Goal: Task Accomplishment & Management: Use online tool/utility

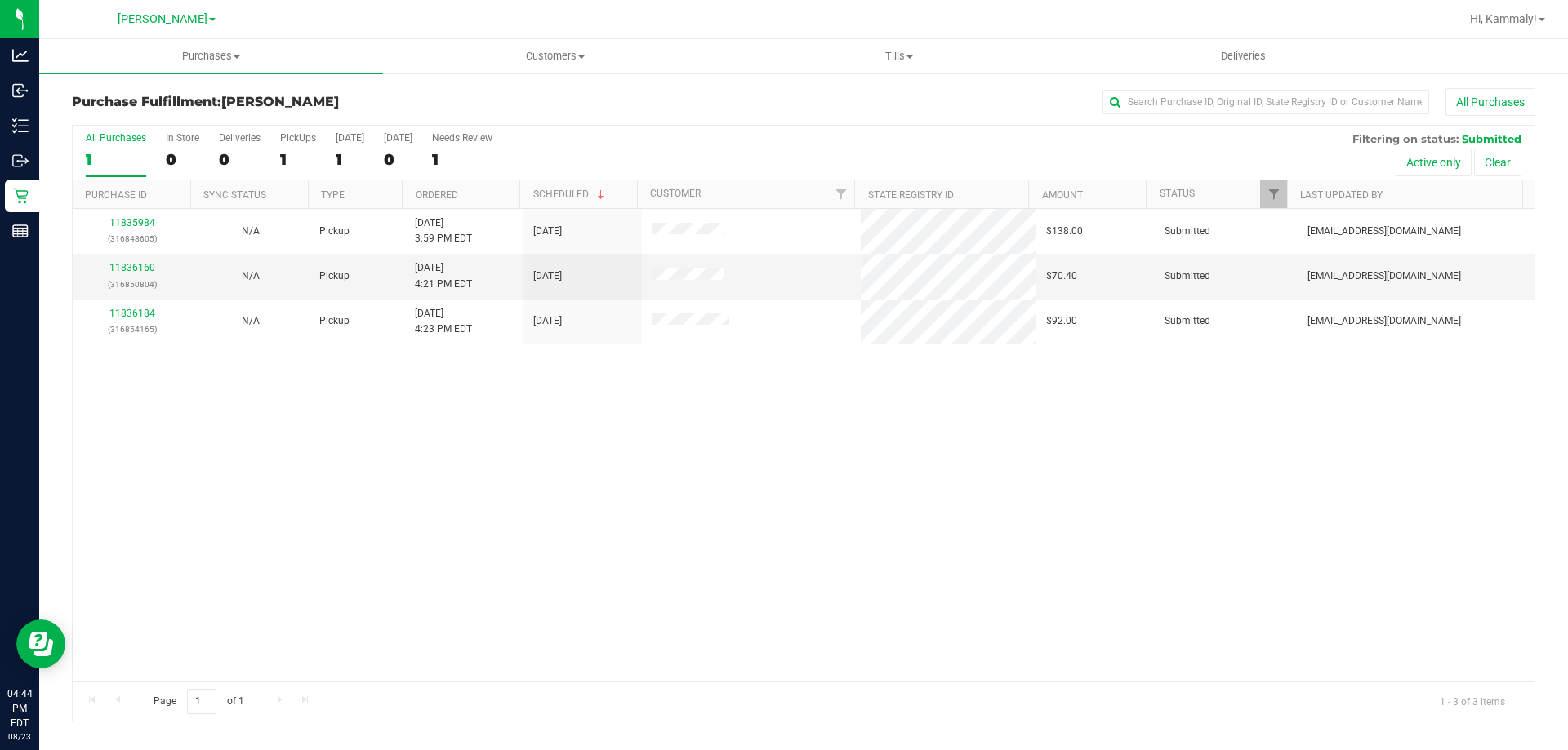
click at [474, 187] on th "Ordered" at bounding box center [460, 195] width 118 height 28
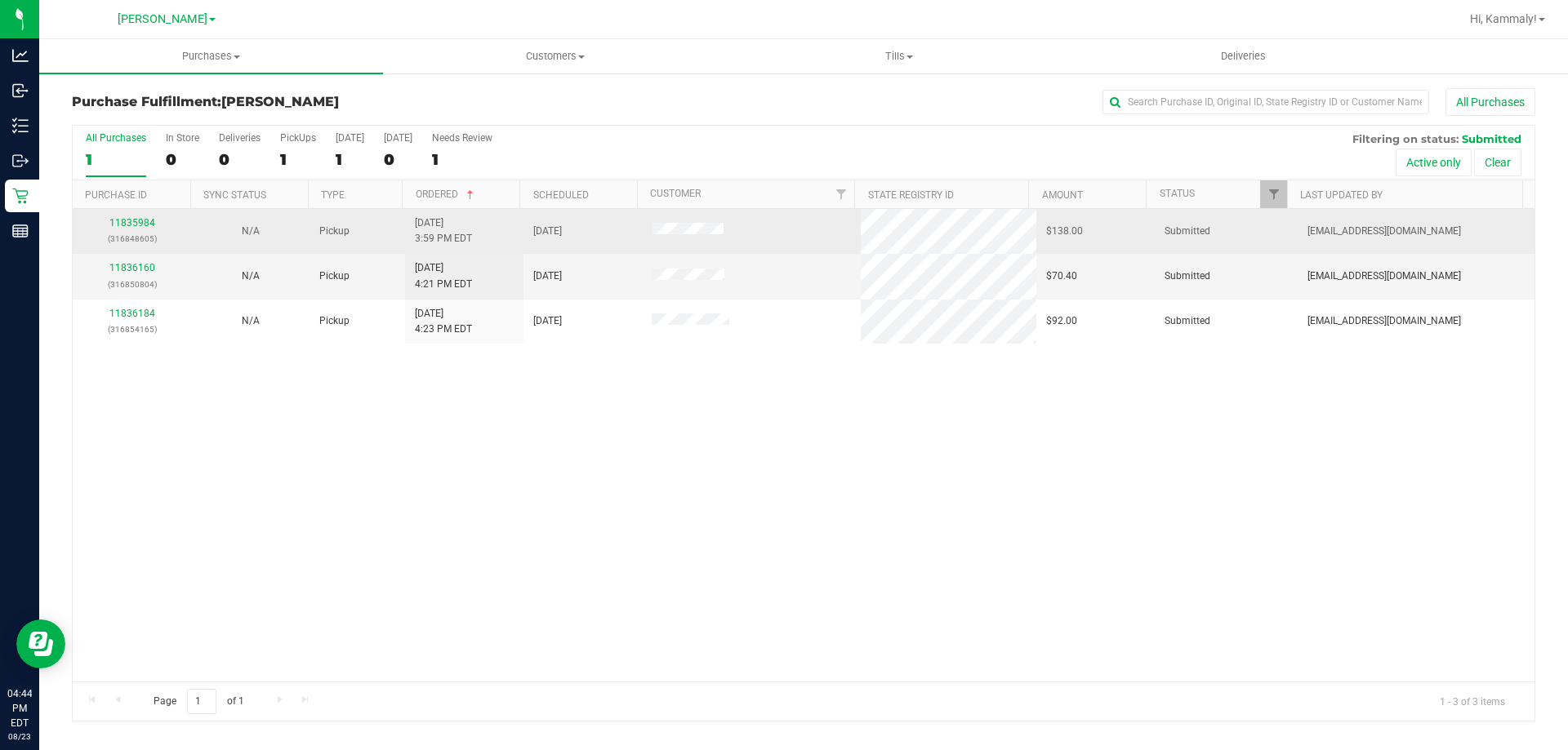
click at [145, 216] on div "11835984 (316848605)" at bounding box center [131, 230] width 98 height 31
click at [137, 225] on link "11835984" at bounding box center [132, 223] width 46 height 12
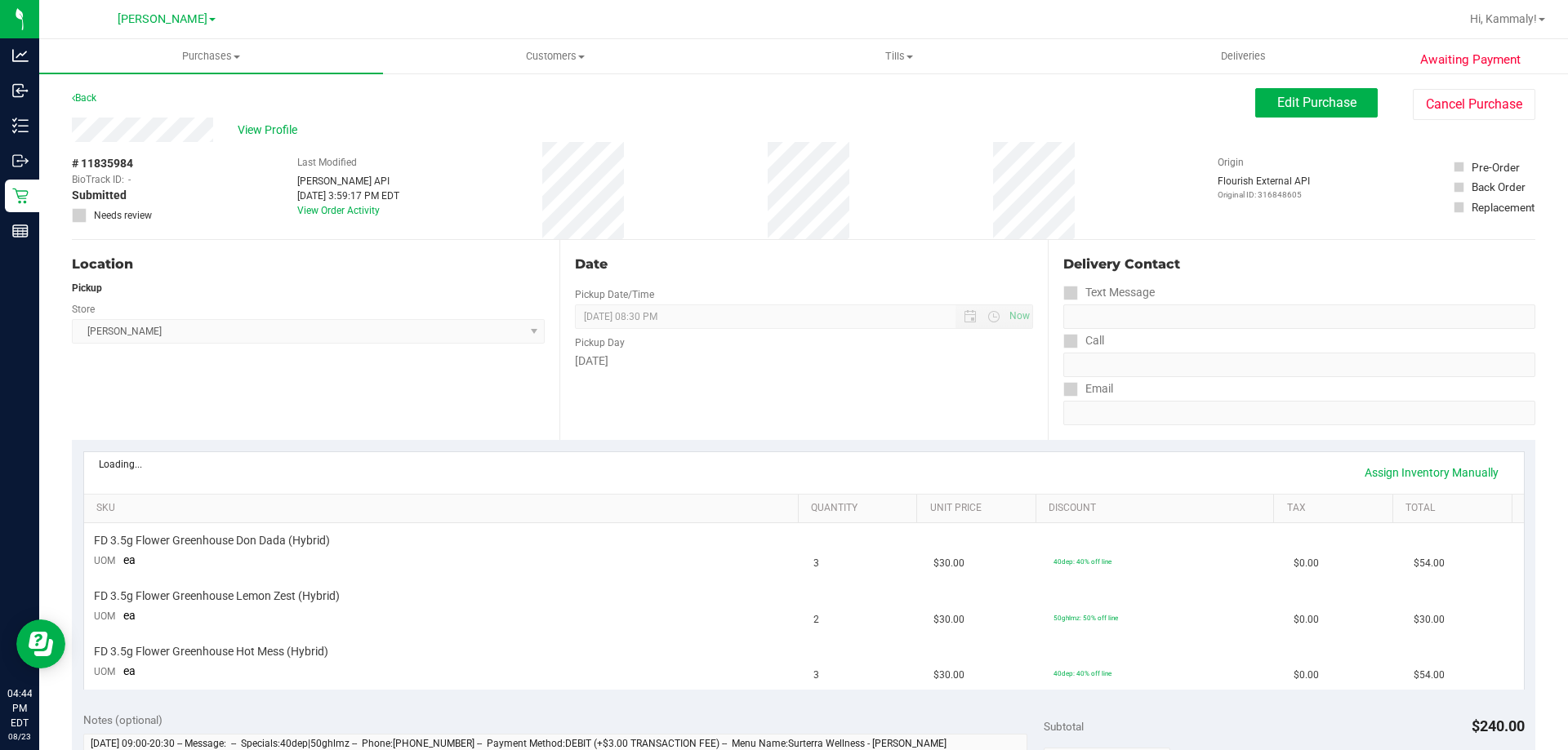
scroll to position [82, 0]
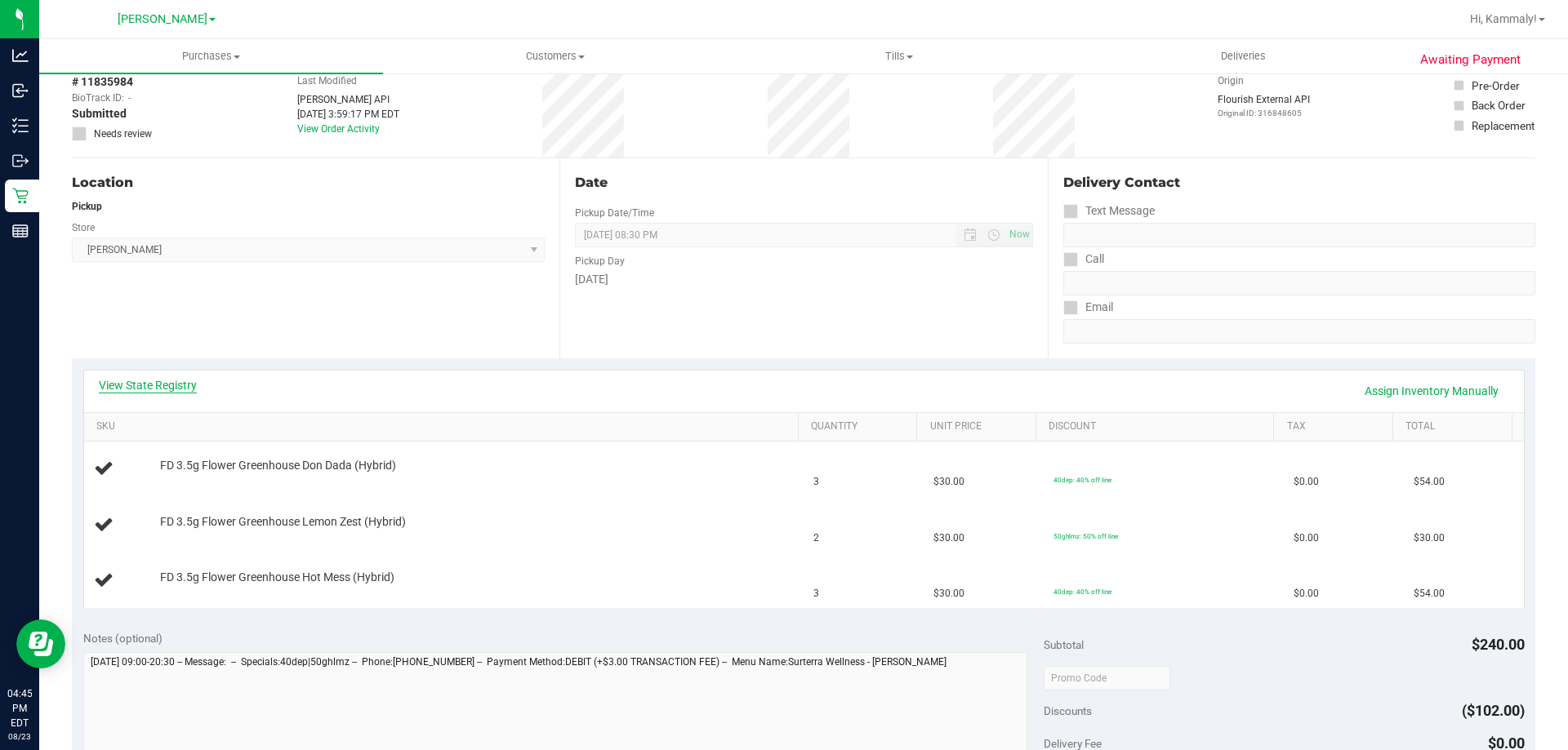
click at [138, 387] on link "View State Registry" at bounding box center [147, 386] width 98 height 16
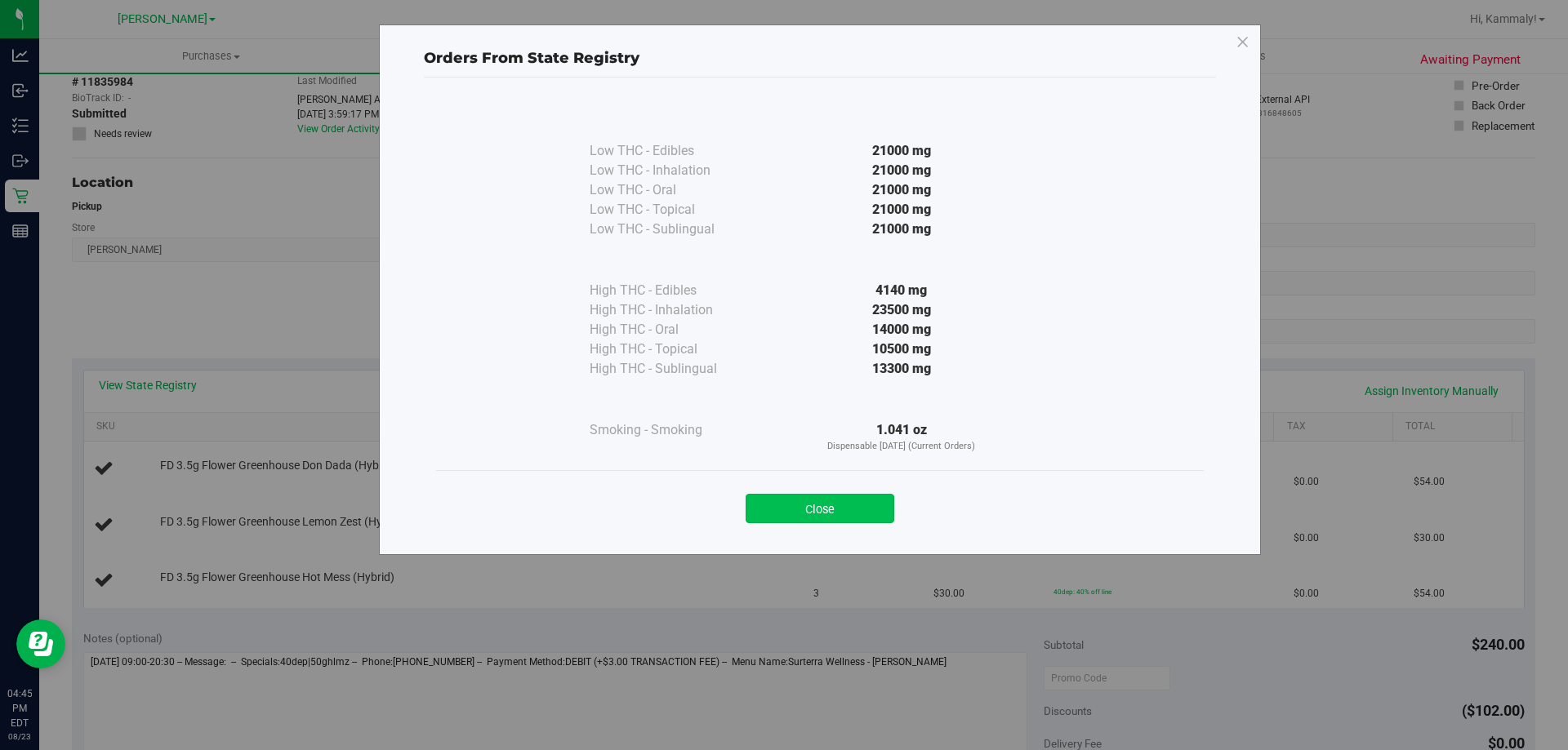
click at [794, 502] on button "Close" at bounding box center [820, 508] width 149 height 29
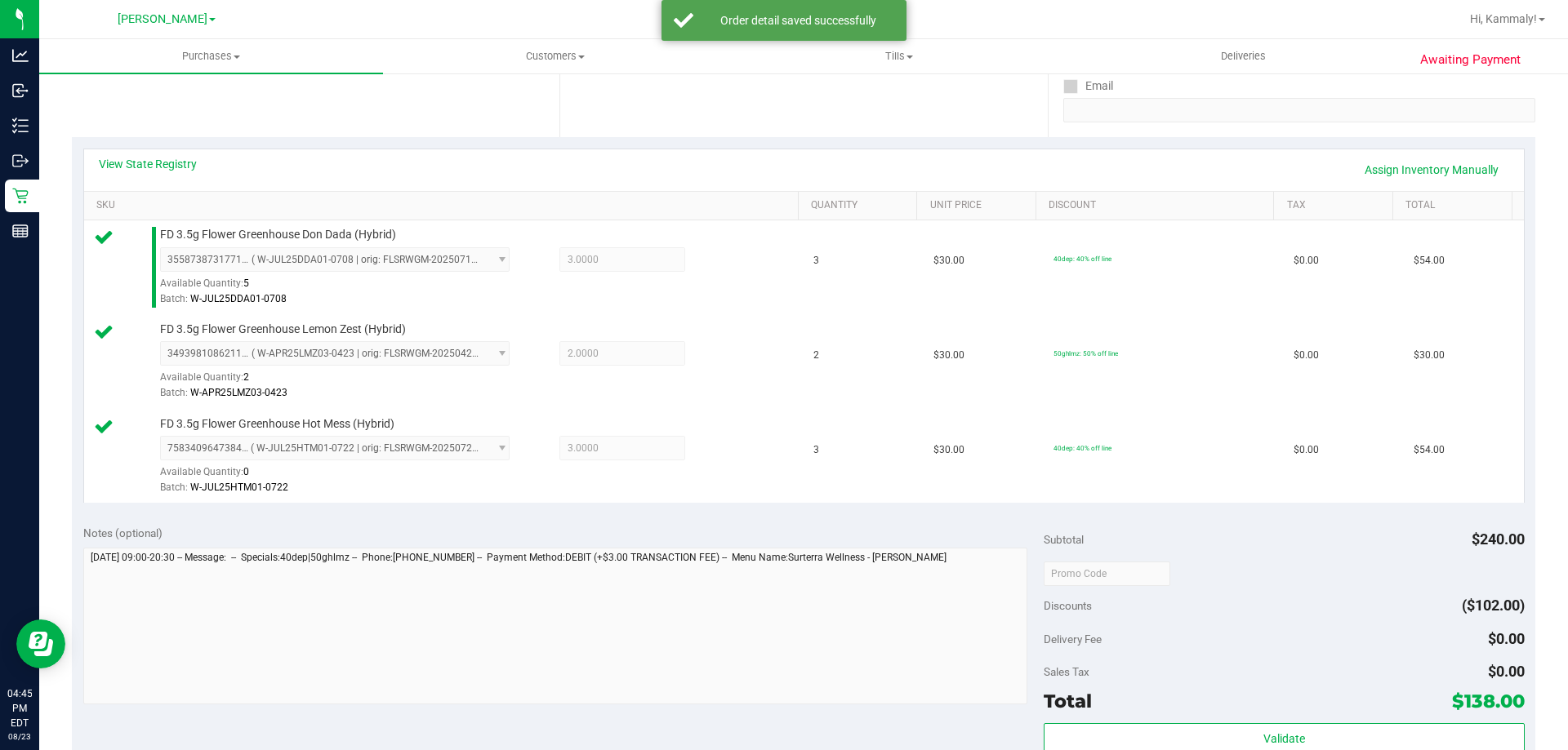
scroll to position [326, 0]
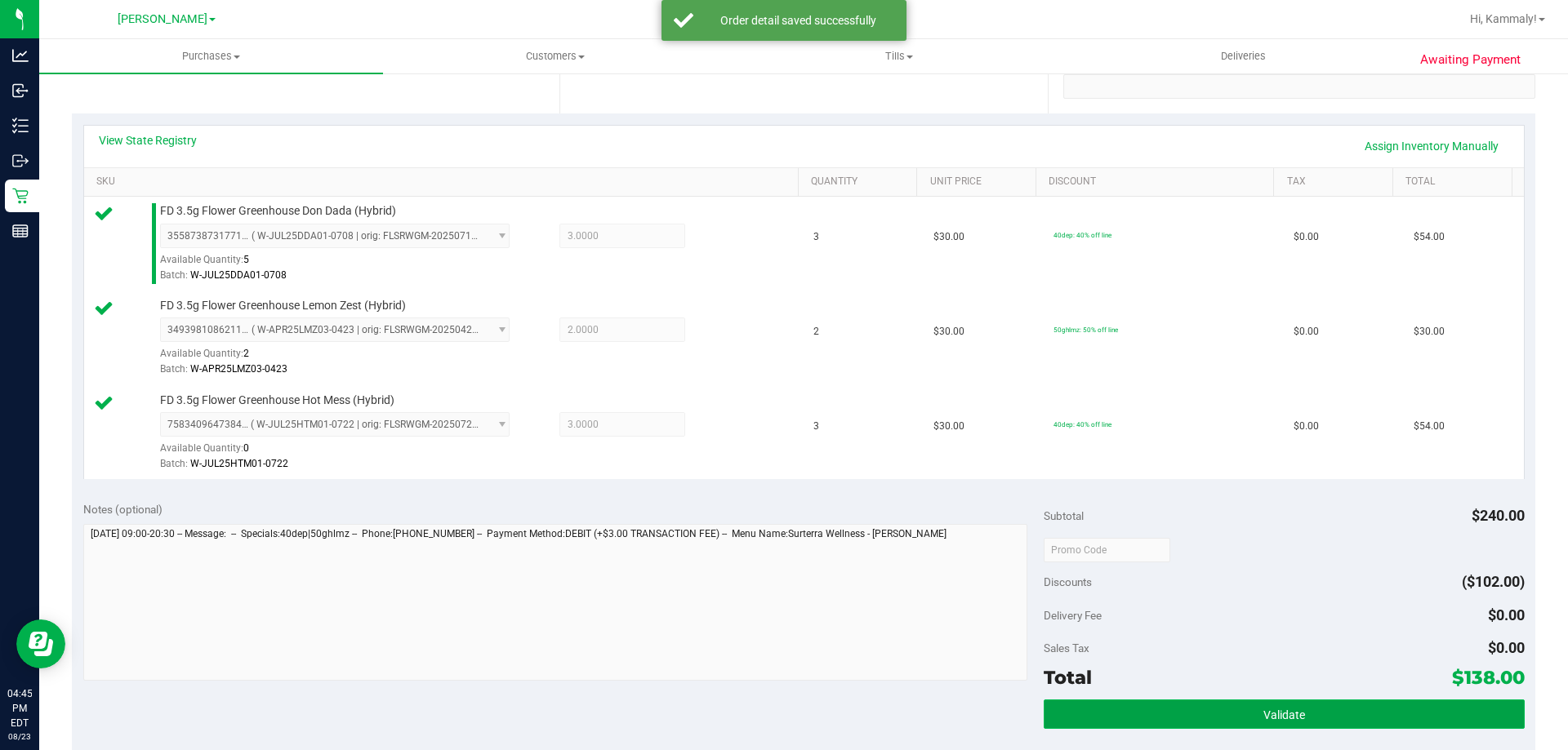
click at [1145, 706] on button "Validate" at bounding box center [1284, 714] width 481 height 29
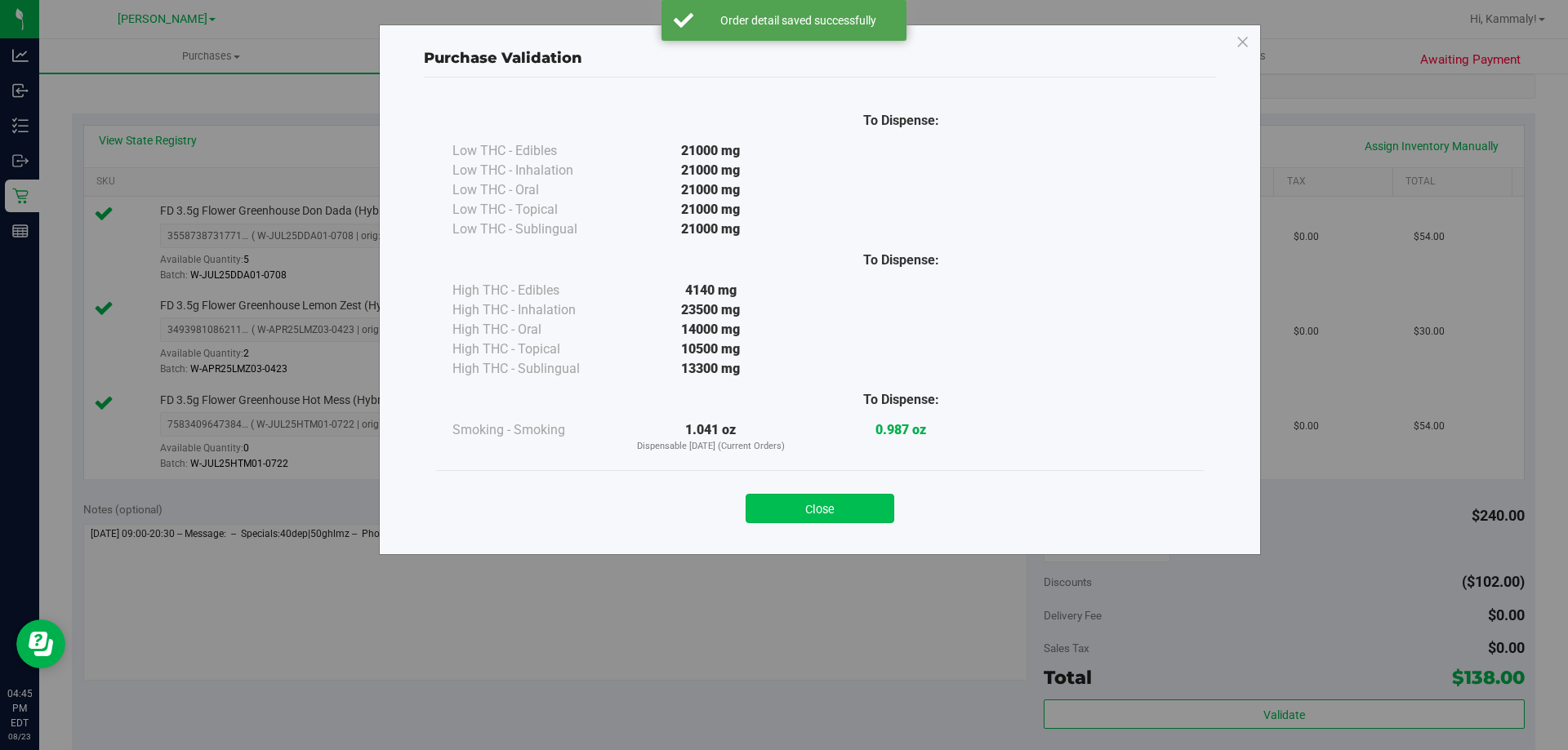
click at [851, 521] on button "Close" at bounding box center [820, 508] width 149 height 29
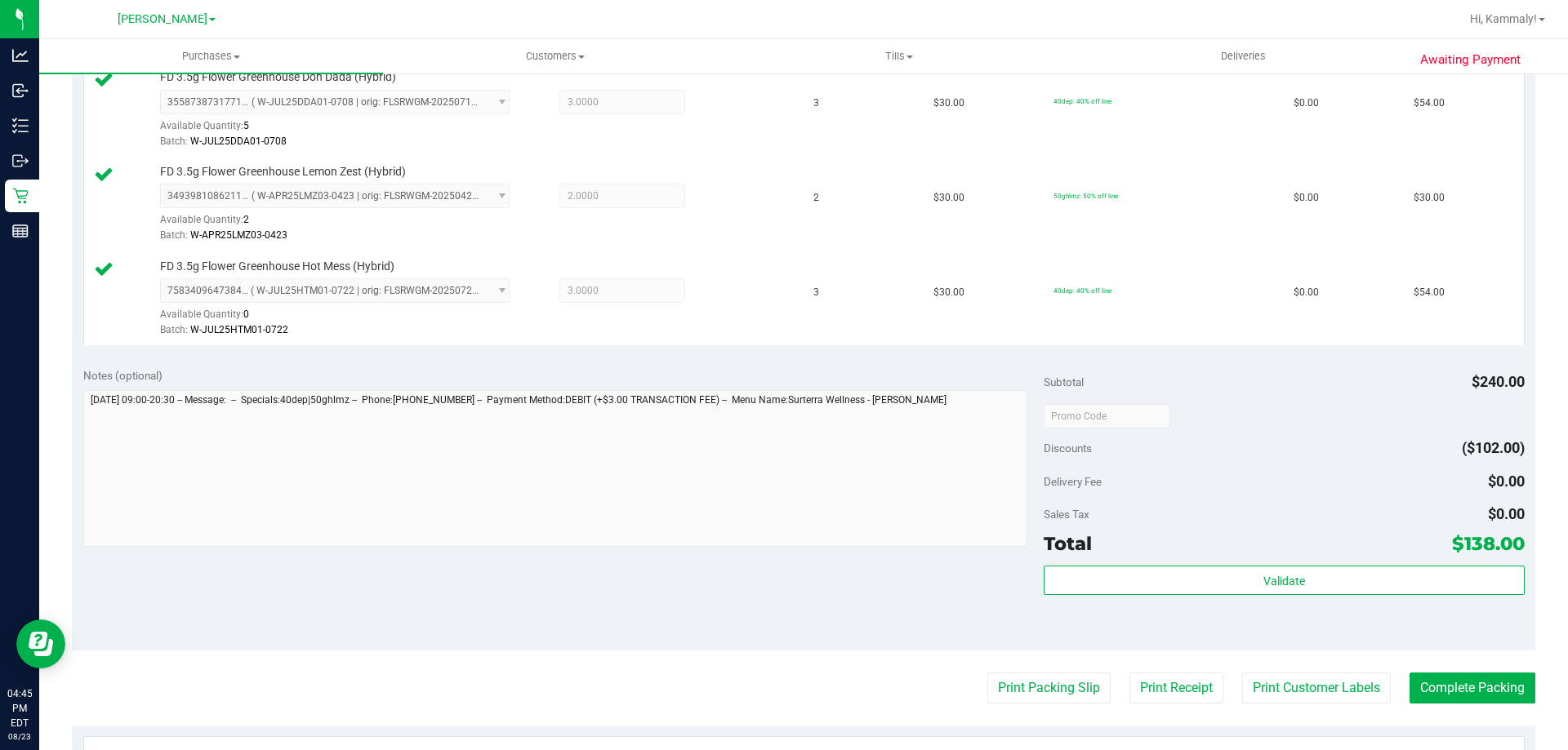
scroll to position [490, 0]
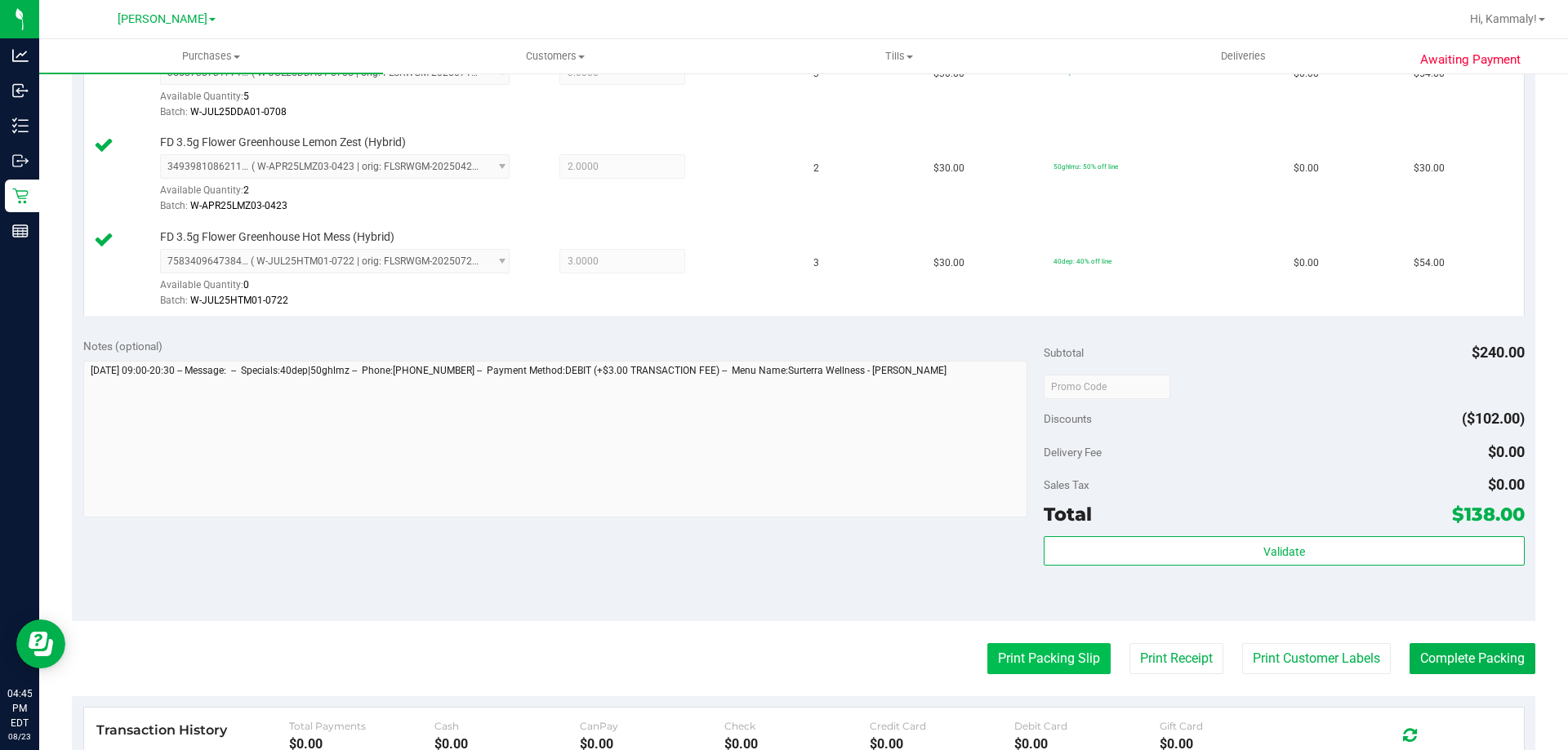
click at [1023, 656] on button "Print Packing Slip" at bounding box center [1049, 659] width 123 height 31
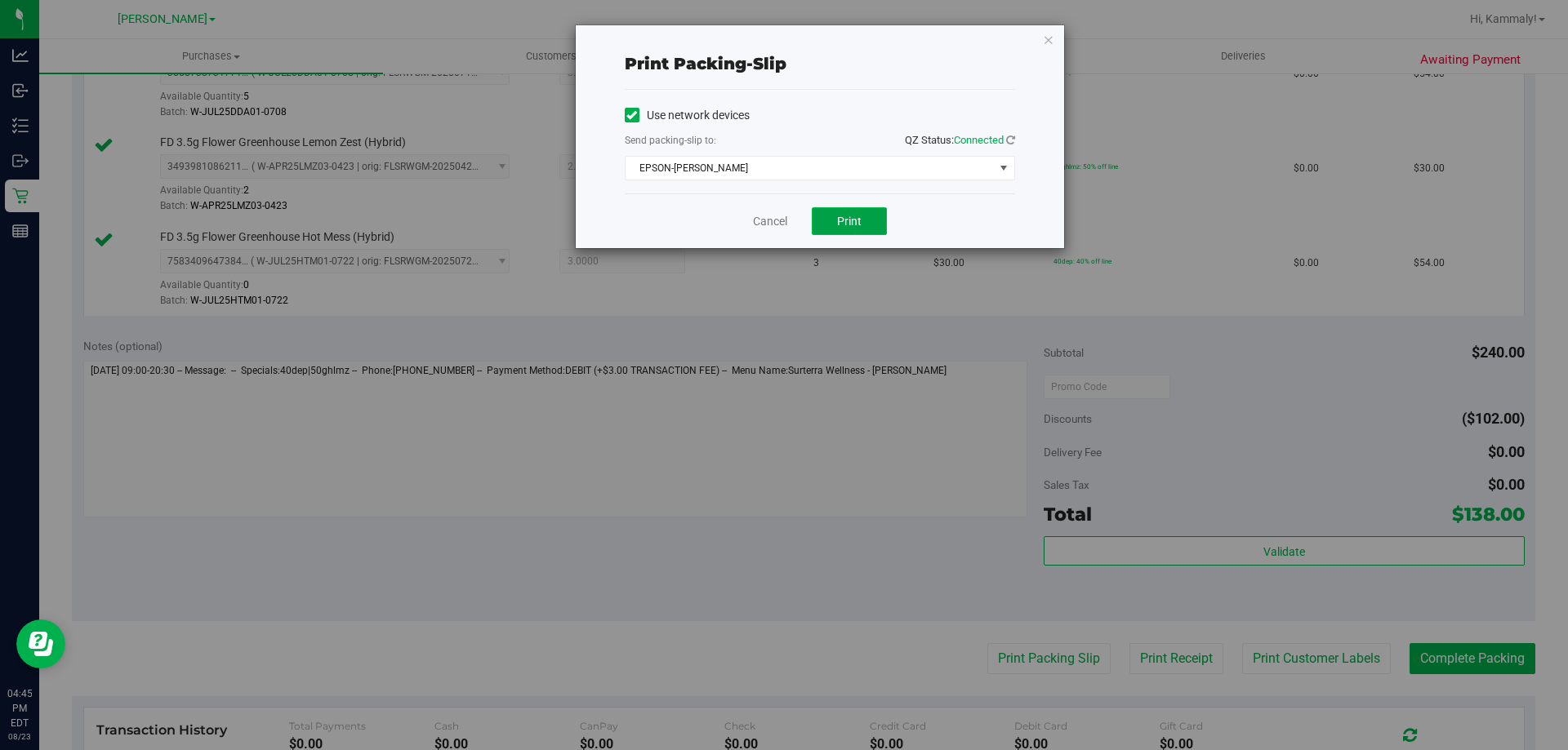
click at [852, 213] on button "Print" at bounding box center [850, 221] width 75 height 27
click at [855, 223] on span "Print" at bounding box center [850, 221] width 25 height 13
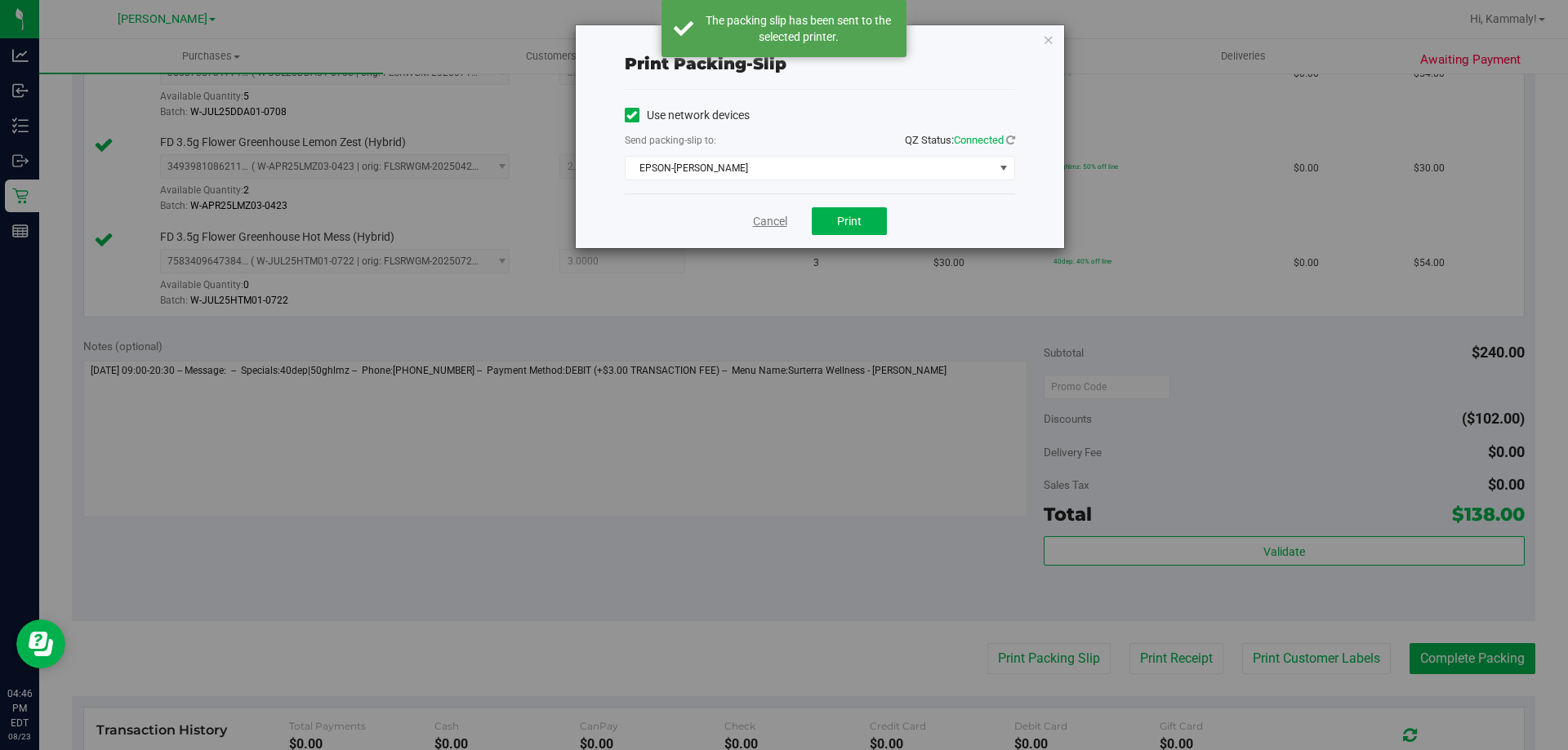
click at [781, 223] on link "Cancel" at bounding box center [770, 221] width 35 height 17
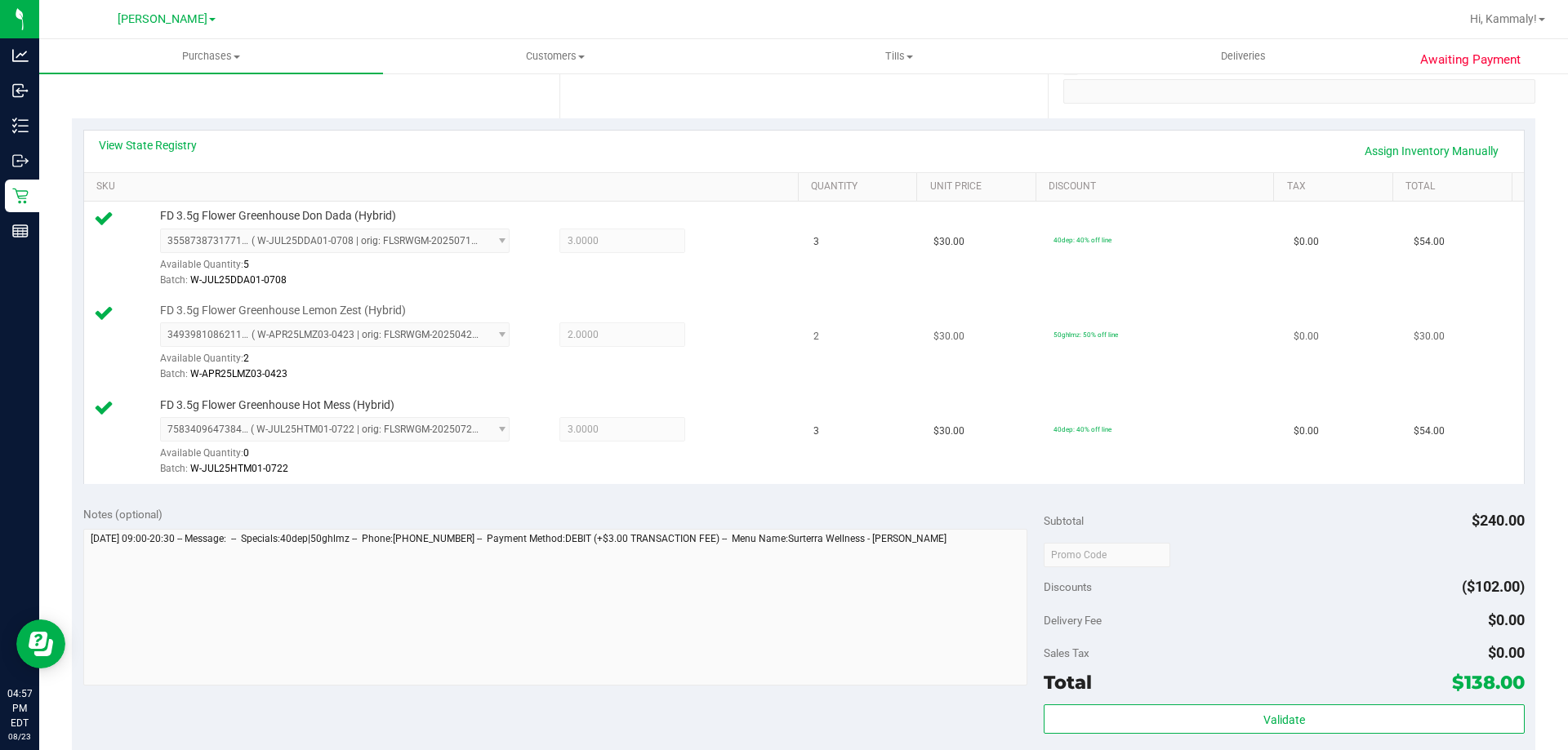
scroll to position [326, 0]
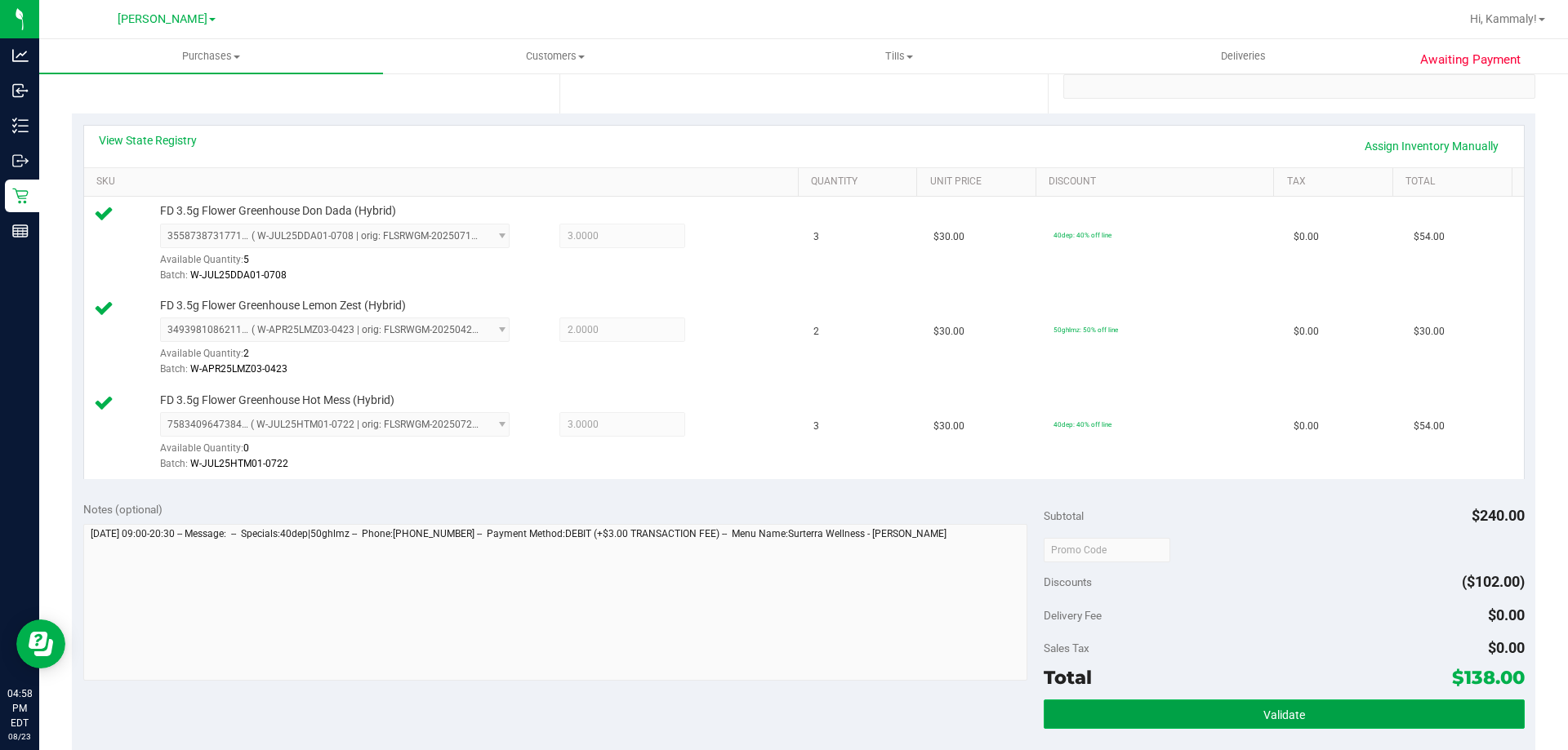
click at [1181, 708] on button "Validate" at bounding box center [1284, 714] width 481 height 29
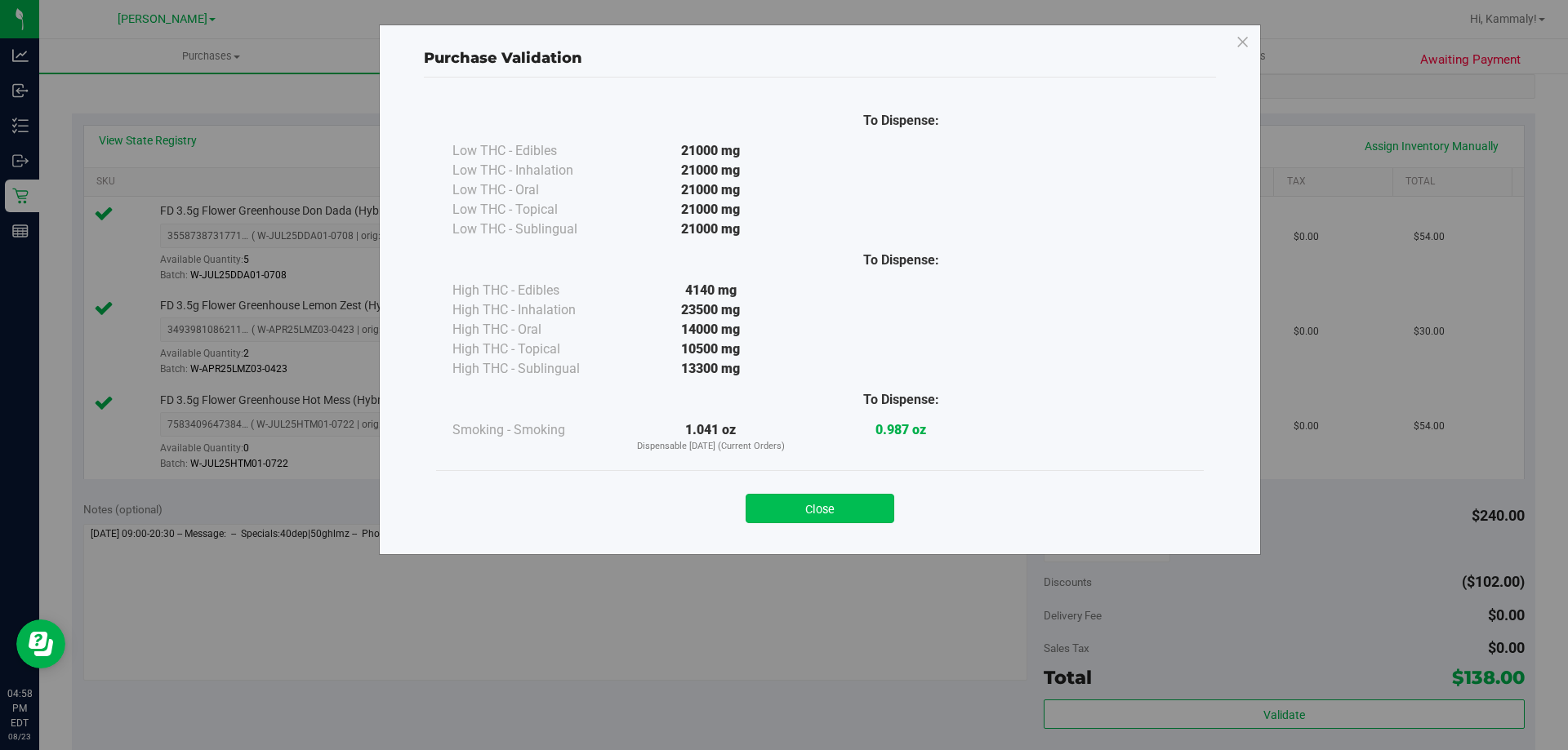
click at [857, 493] on div "Close" at bounding box center [820, 504] width 743 height 41
click at [858, 497] on button "Close" at bounding box center [820, 508] width 149 height 29
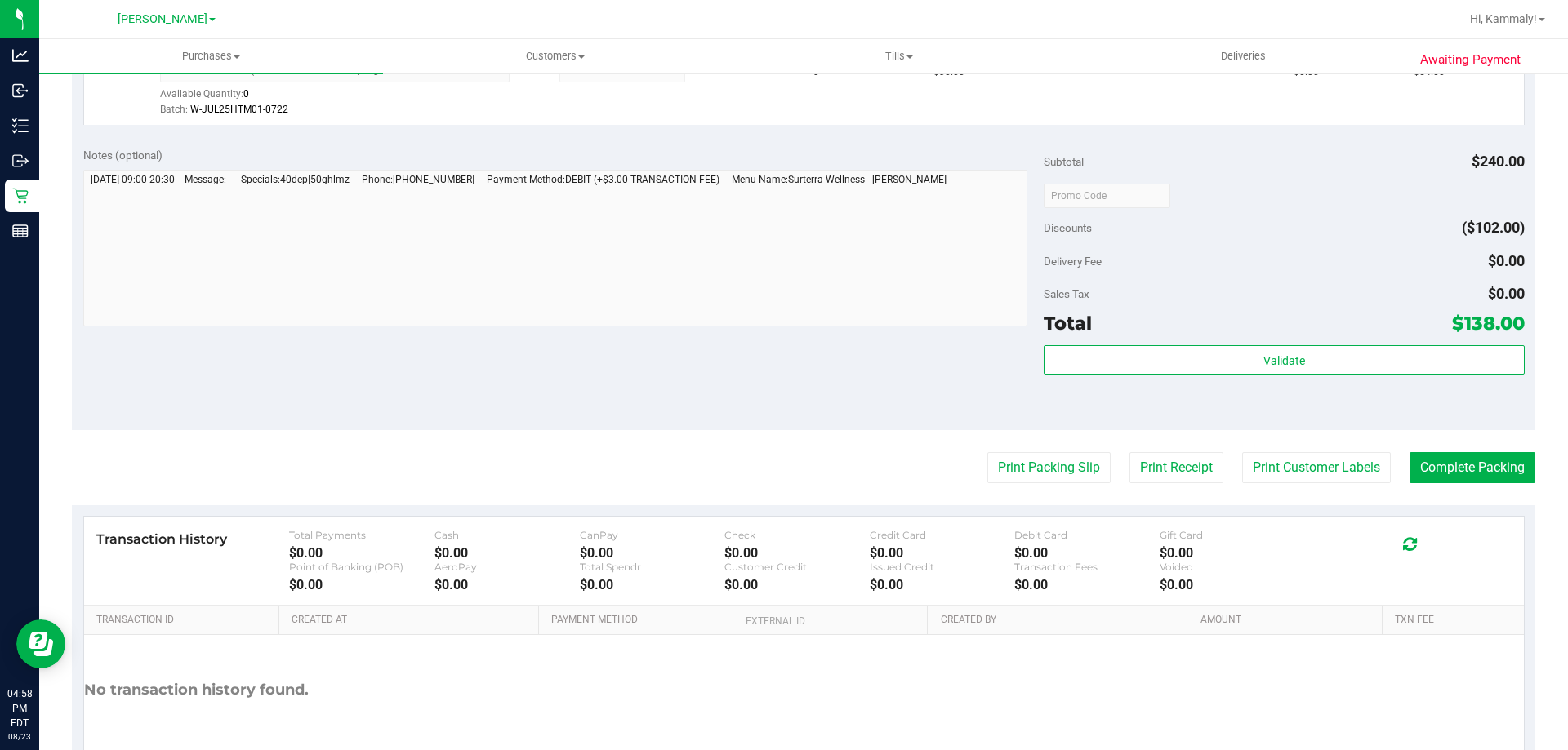
scroll to position [771, 0]
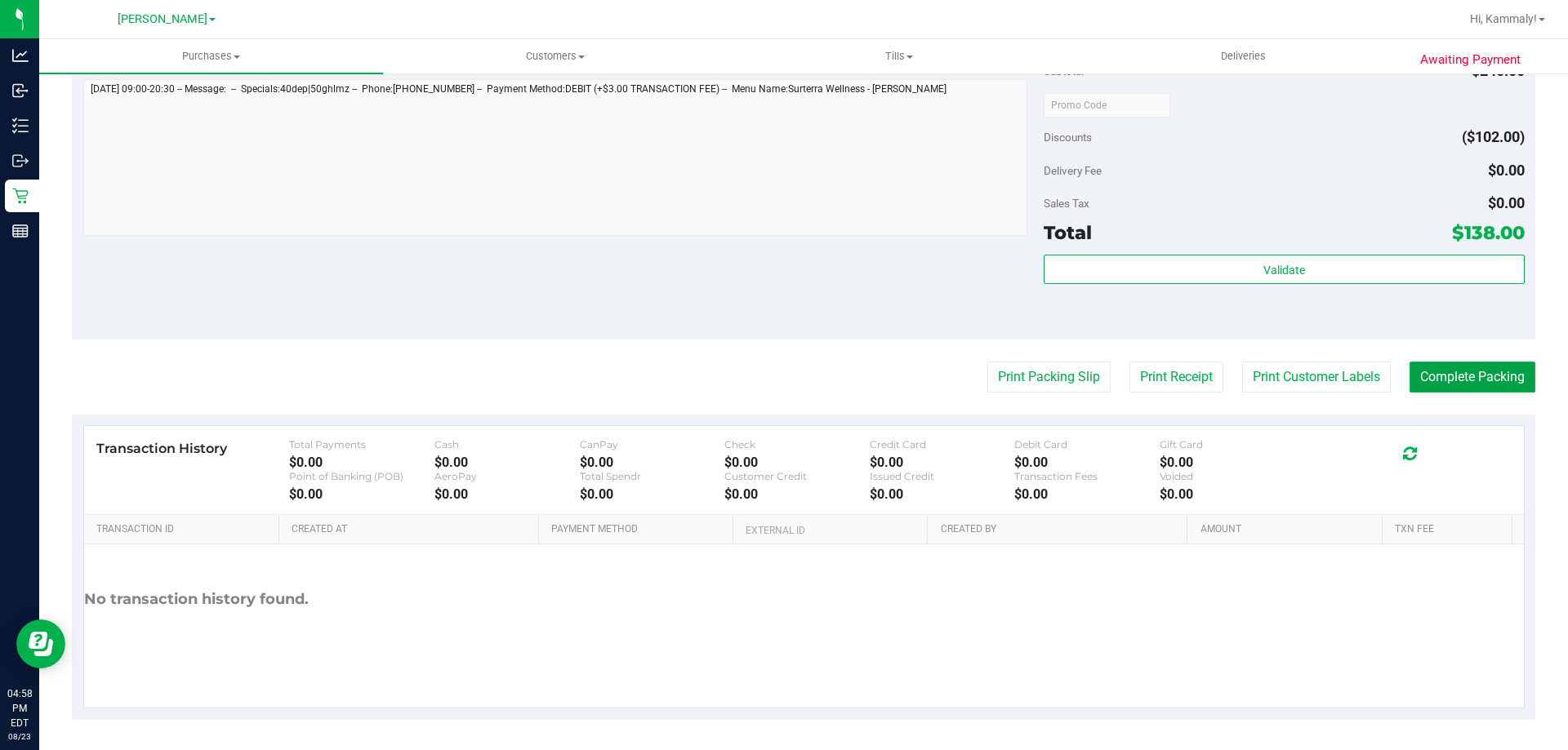
click at [1422, 386] on button "Complete Packing" at bounding box center [1473, 377] width 126 height 31
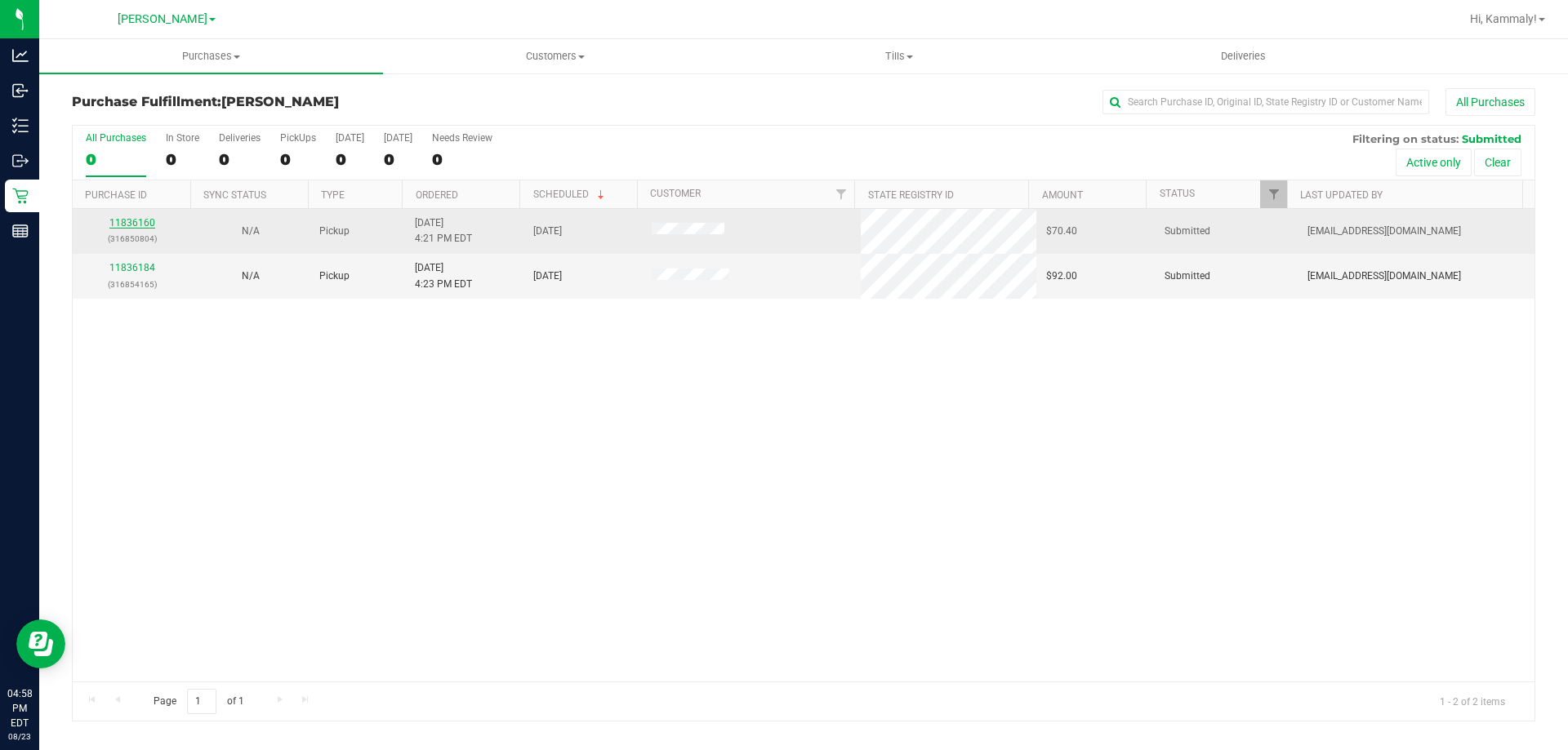
click at [119, 223] on link "11836160" at bounding box center [132, 223] width 46 height 12
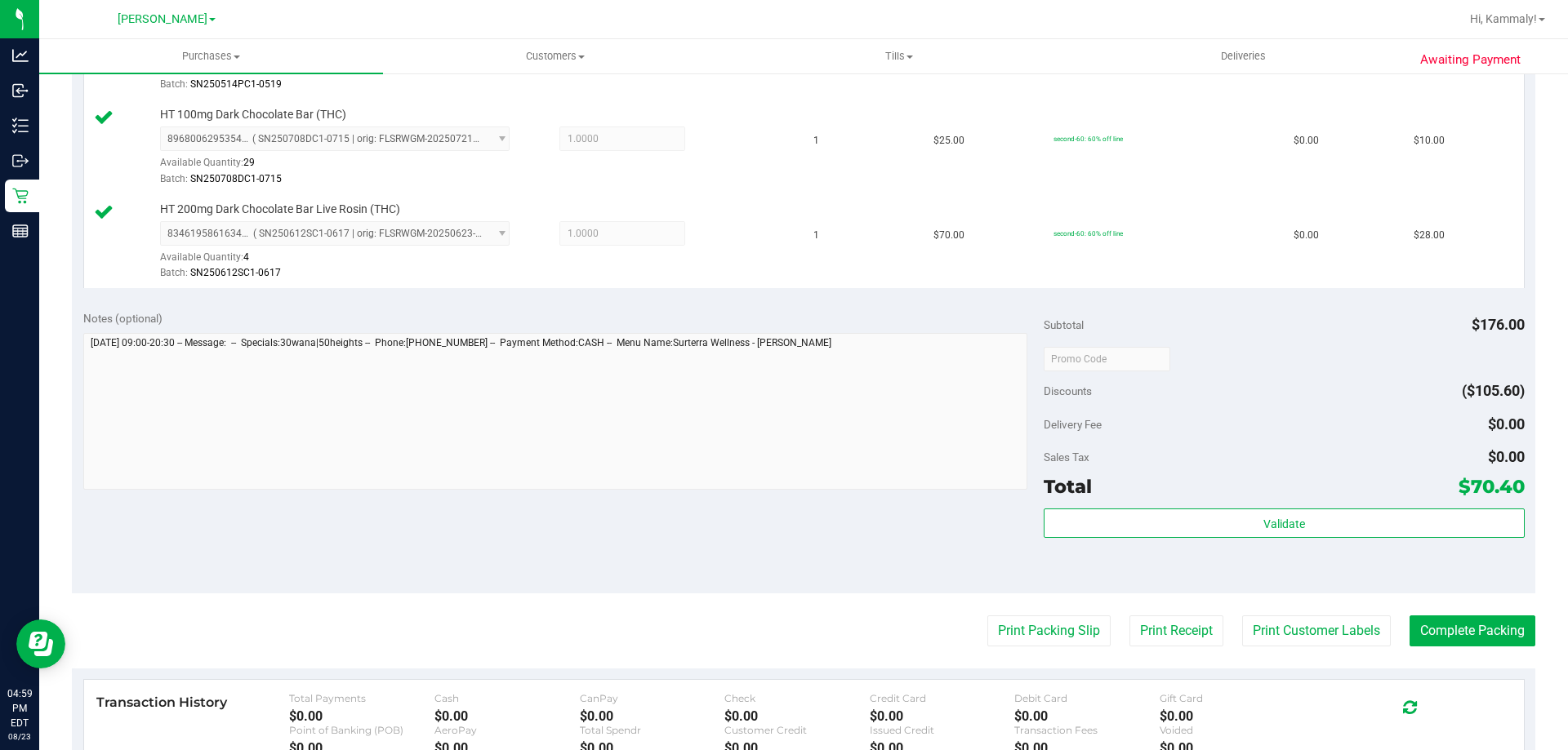
scroll to position [735, 0]
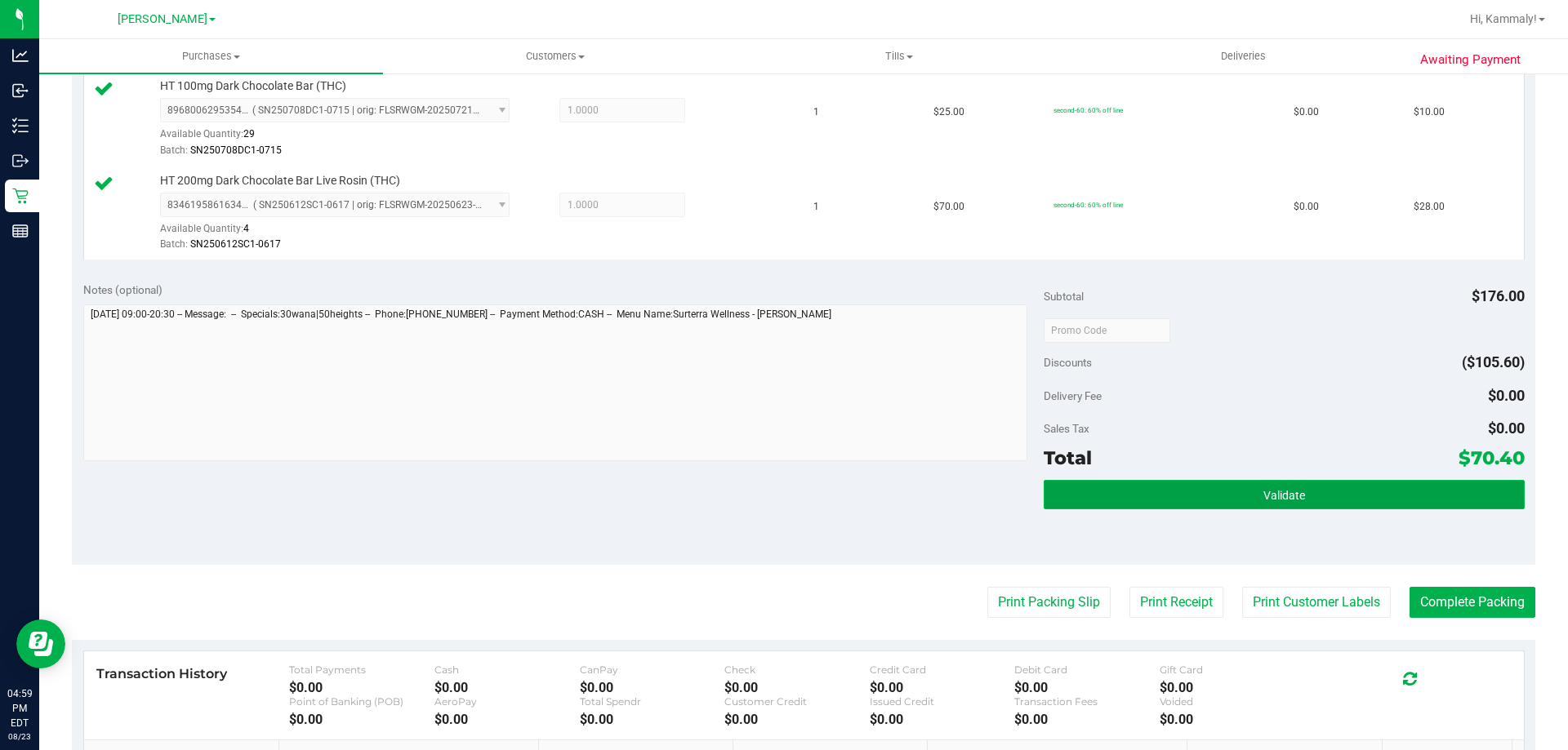
click at [1292, 498] on span "Validate" at bounding box center [1284, 496] width 42 height 13
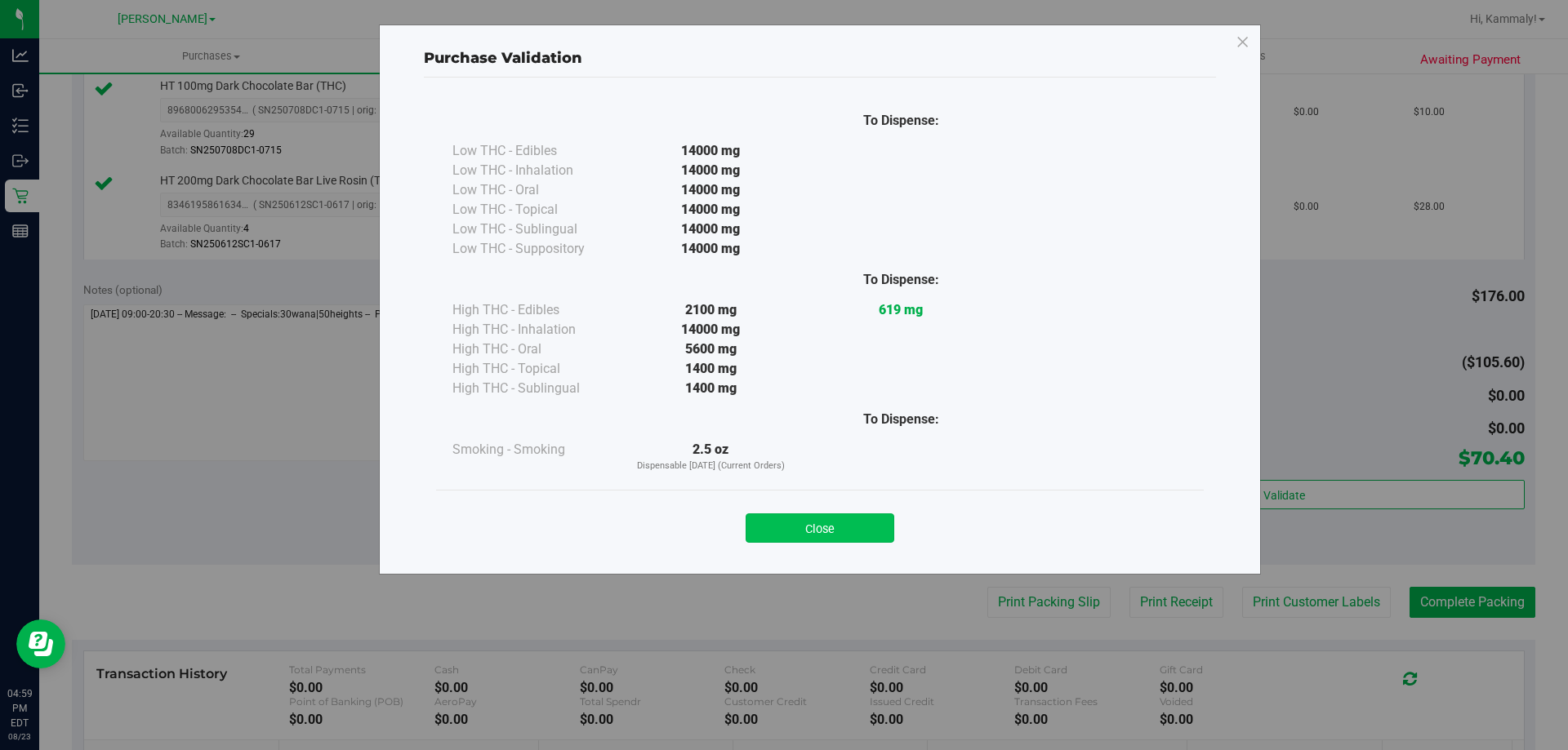
click at [808, 520] on button "Close" at bounding box center [820, 527] width 149 height 29
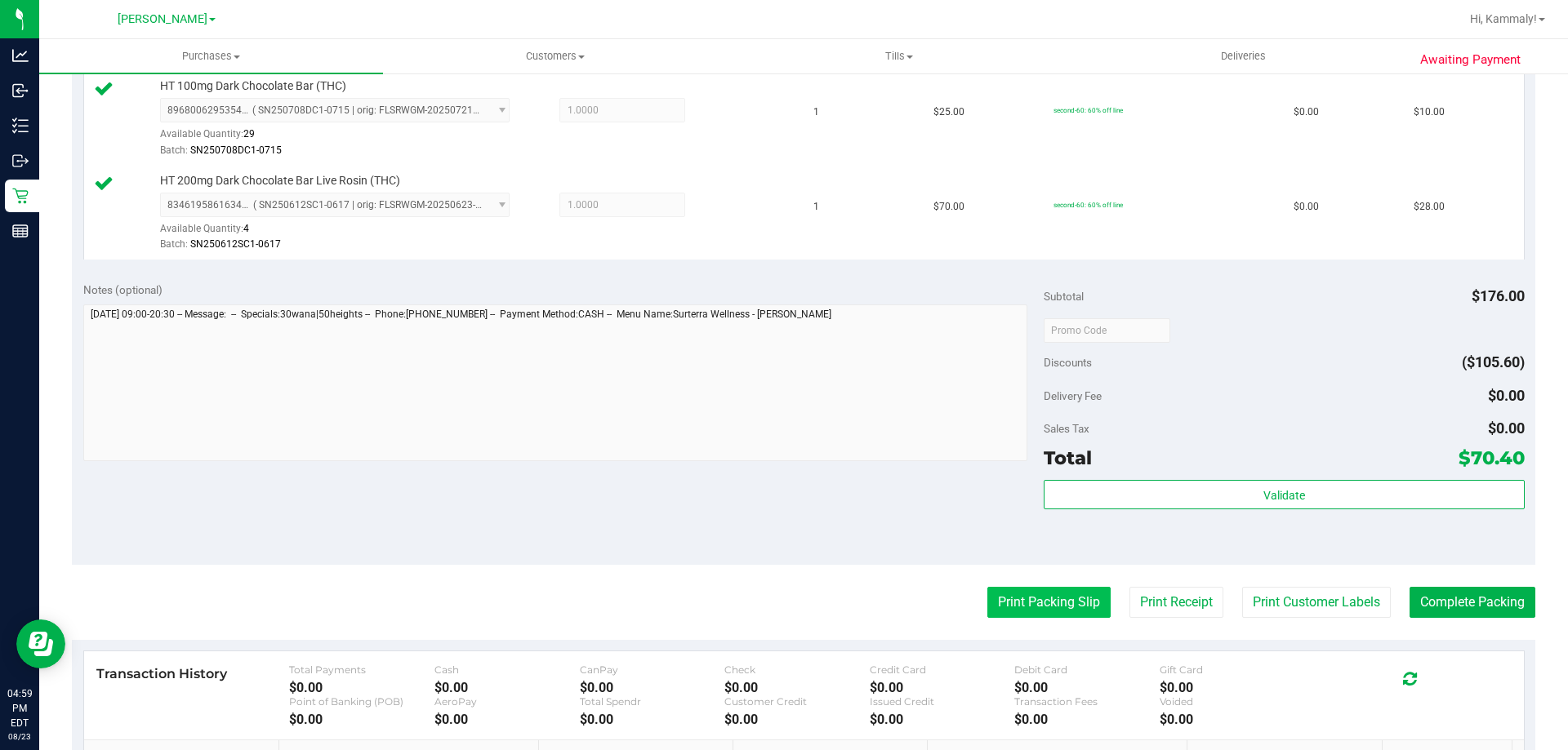
click at [1010, 593] on button "Print Packing Slip" at bounding box center [1049, 602] width 123 height 31
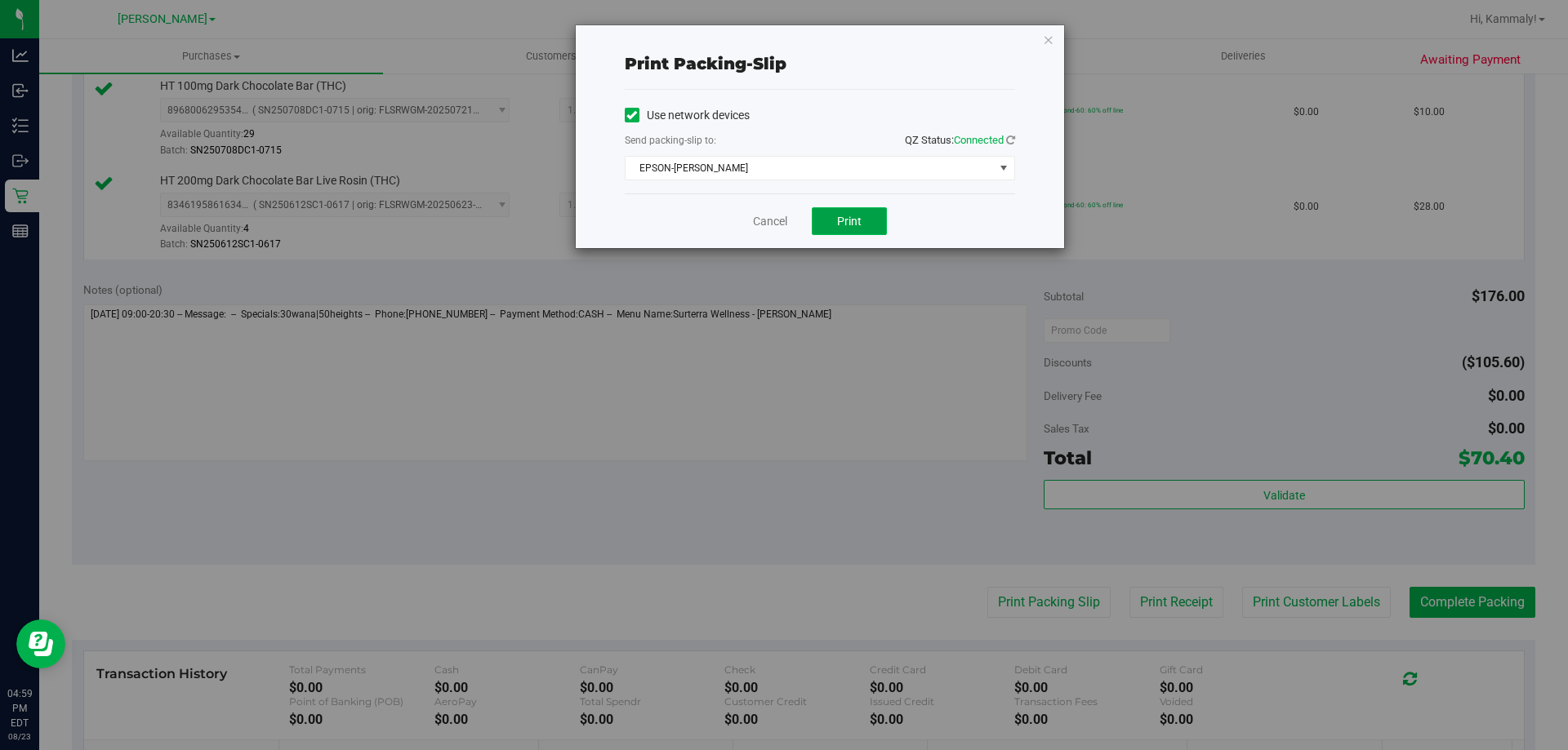
click at [873, 223] on button "Print" at bounding box center [850, 221] width 75 height 27
click at [758, 218] on link "Cancel" at bounding box center [770, 221] width 35 height 17
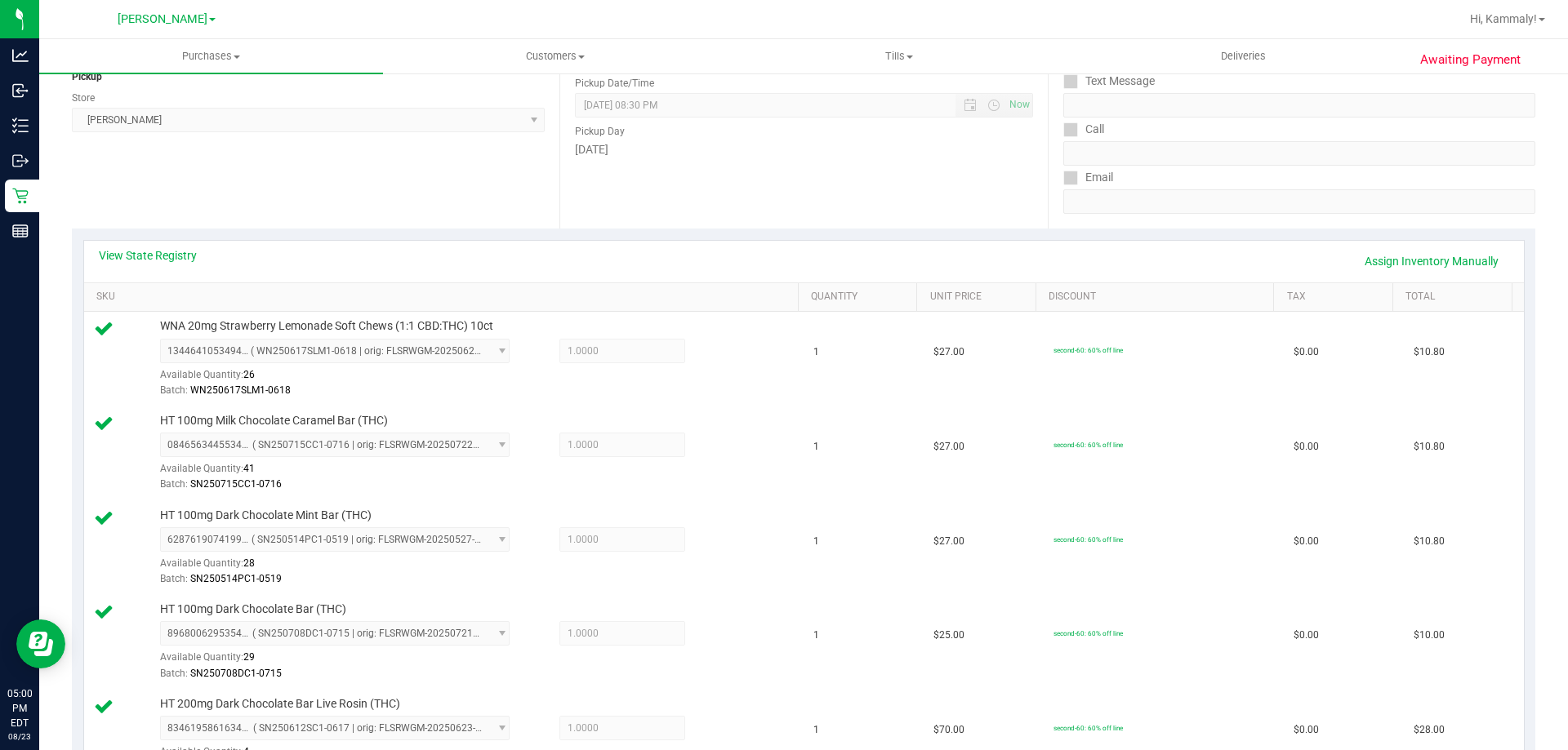
scroll to position [534, 0]
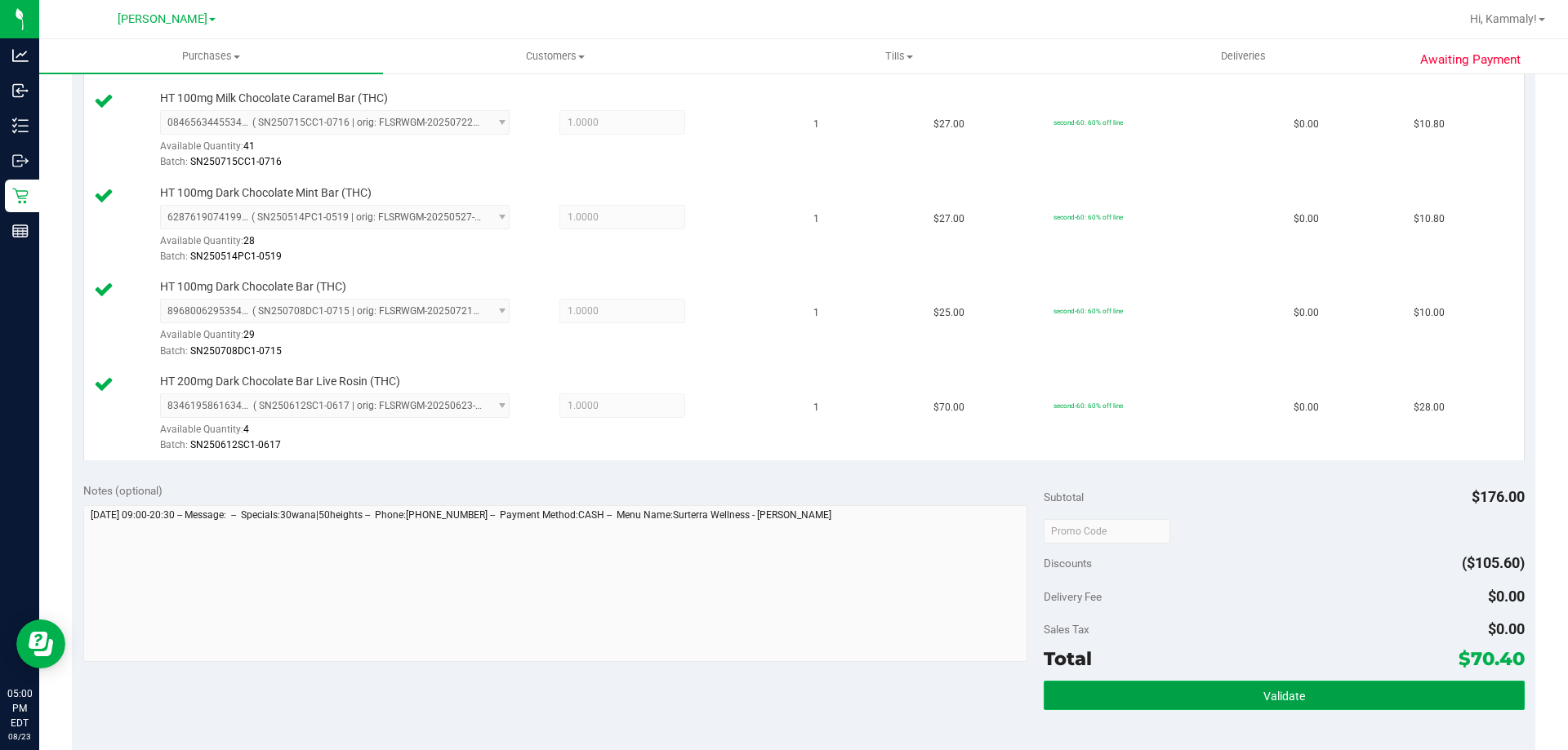
click at [1138, 692] on button "Validate" at bounding box center [1284, 695] width 481 height 29
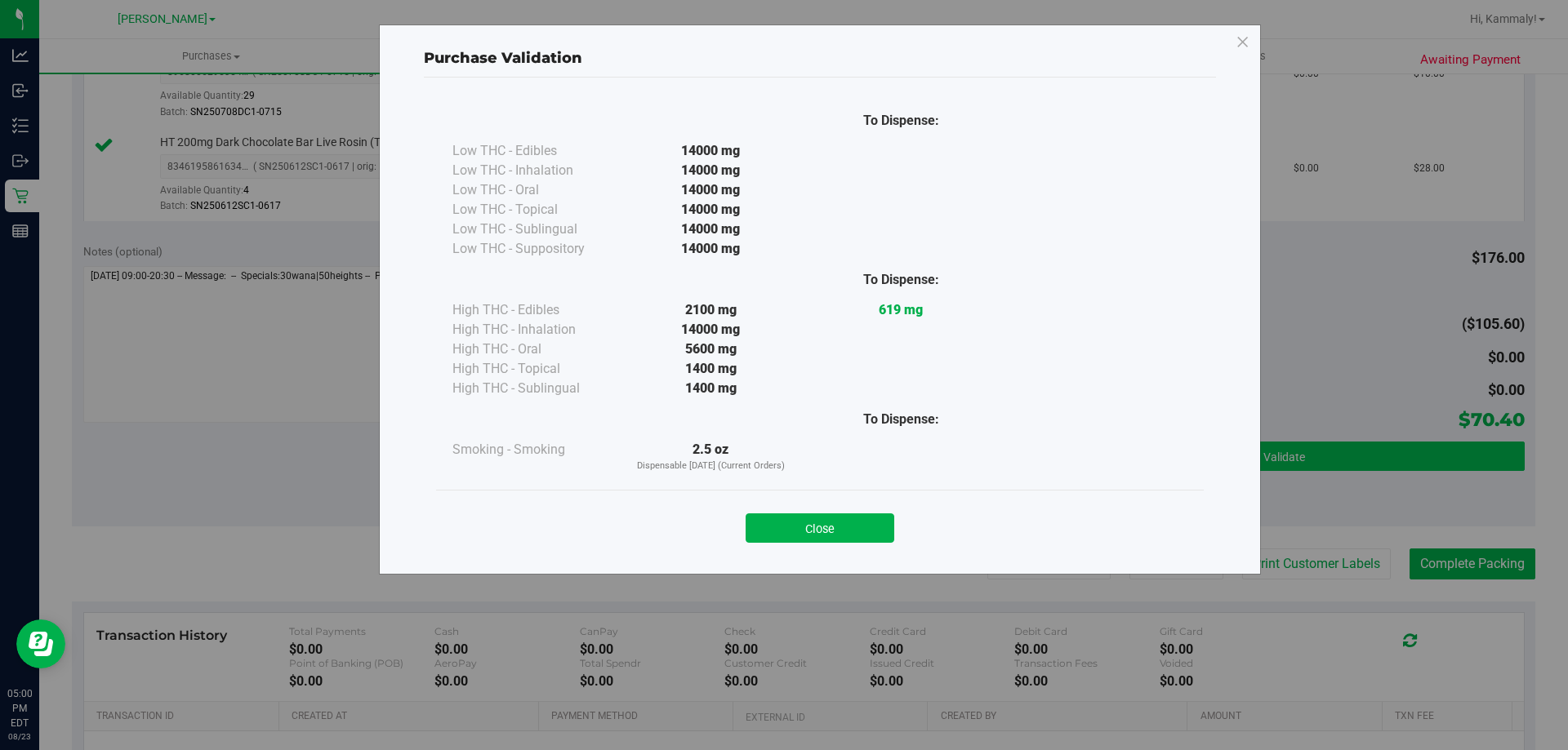
scroll to position [776, 0]
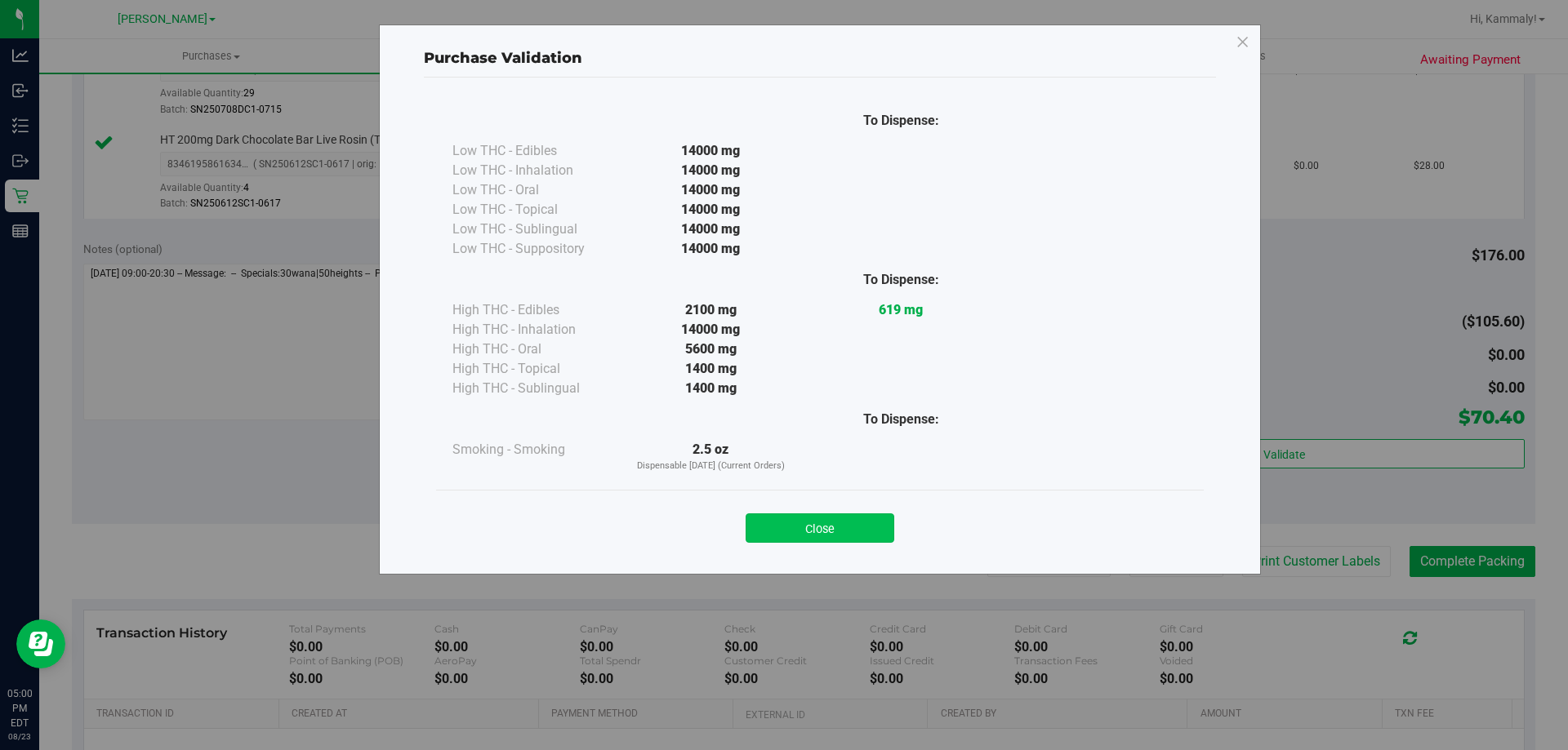
click at [812, 536] on button "Close" at bounding box center [820, 527] width 149 height 29
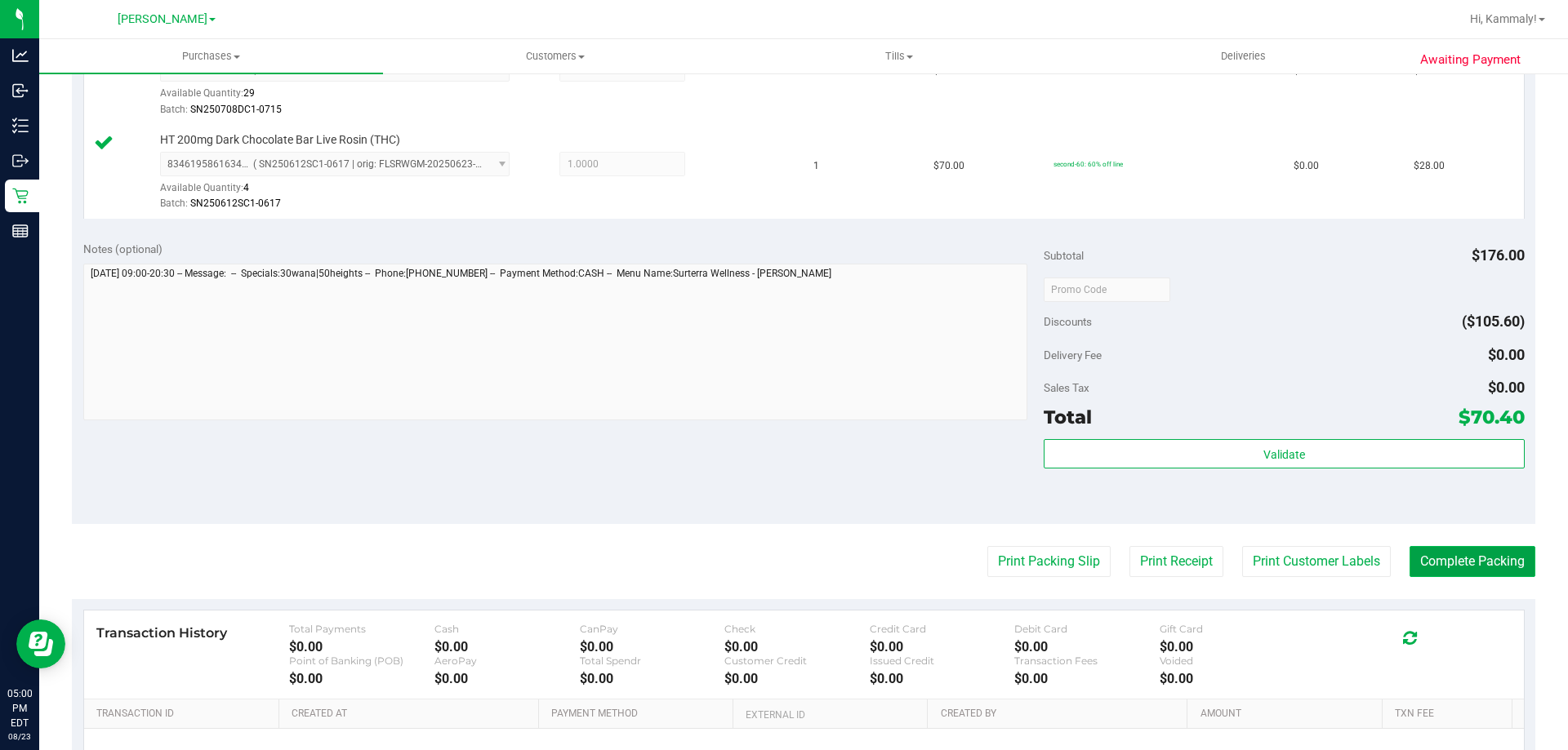
click at [1451, 558] on button "Complete Packing" at bounding box center [1473, 561] width 126 height 31
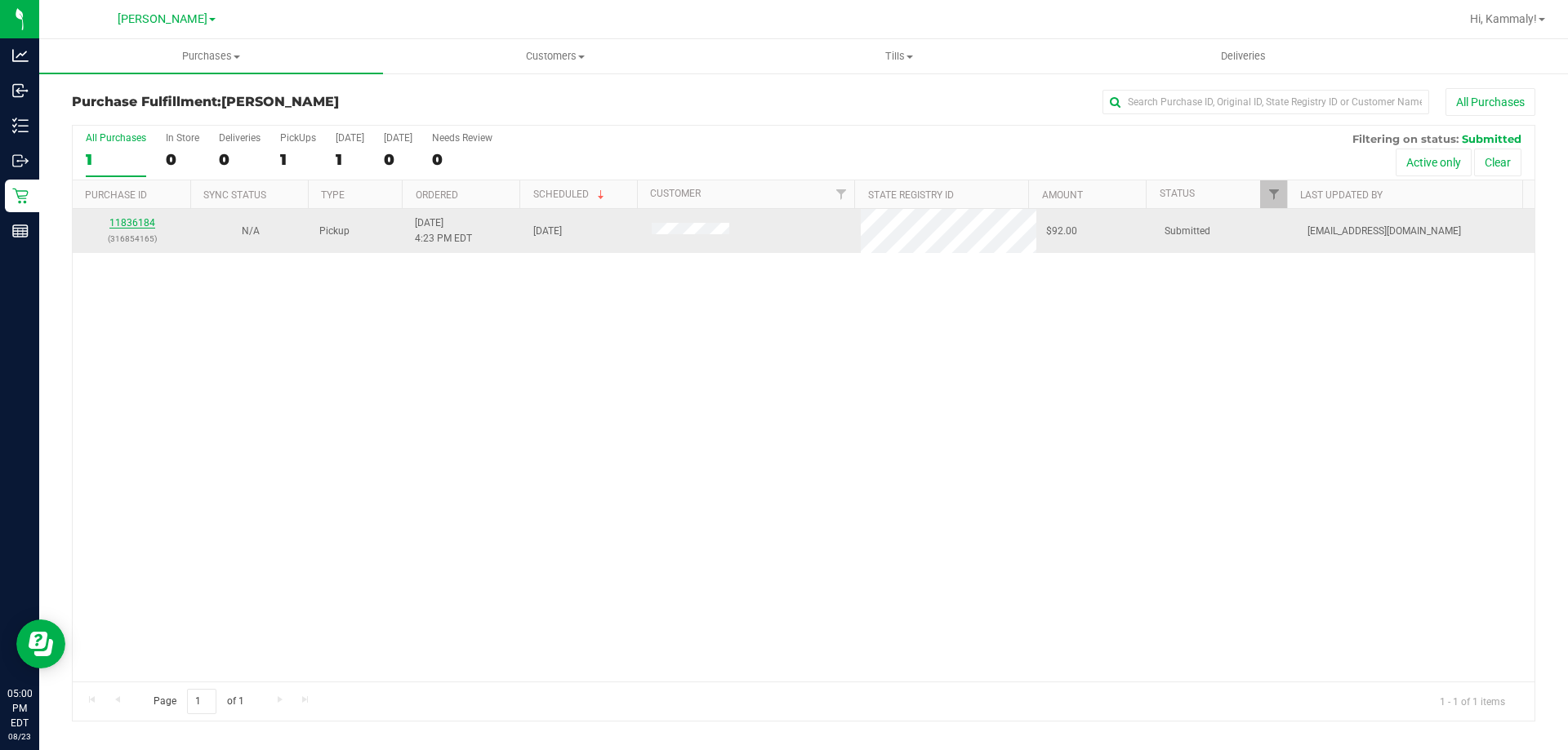
click at [139, 223] on link "11836184" at bounding box center [132, 223] width 46 height 12
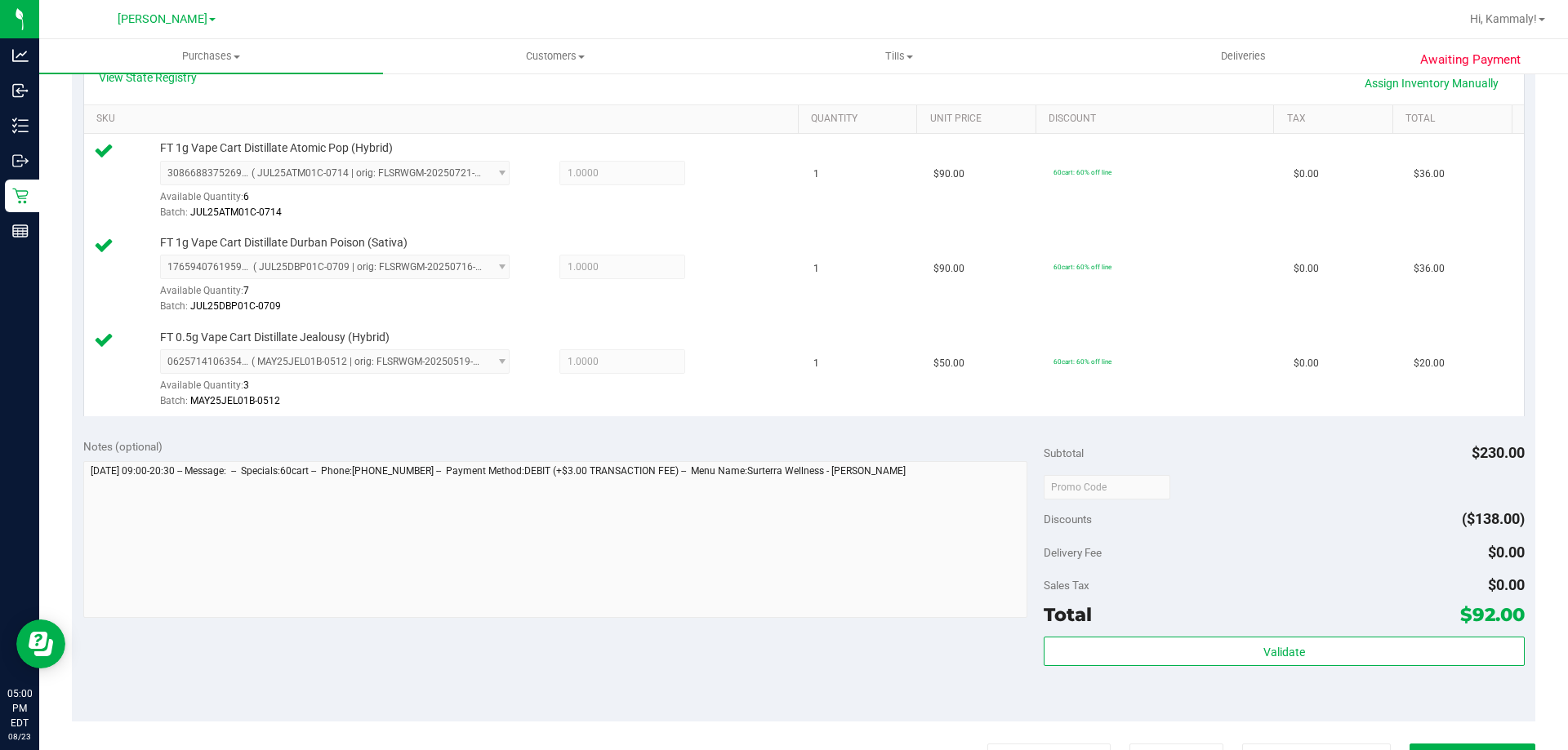
scroll to position [572, 0]
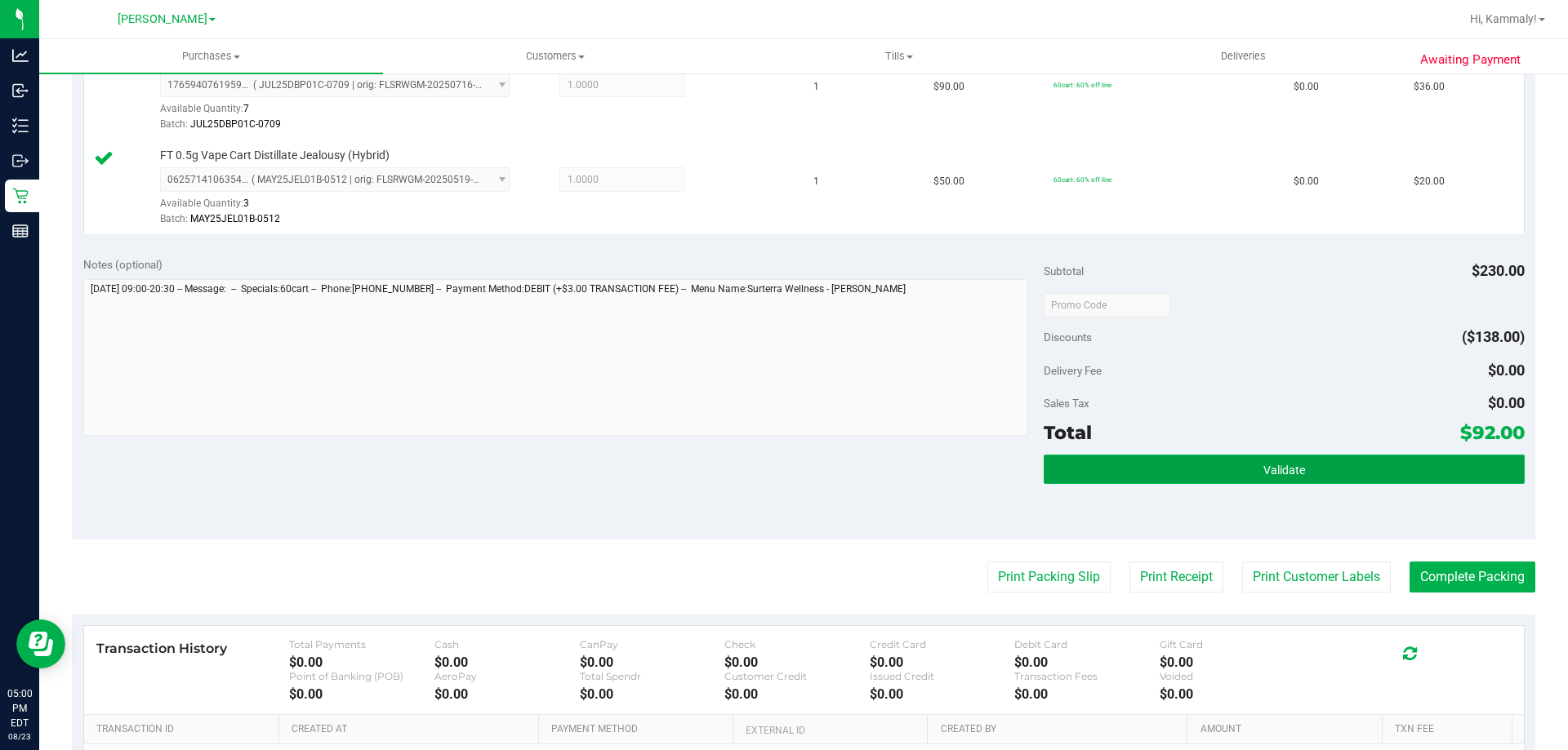
click at [1152, 460] on button "Validate" at bounding box center [1284, 469] width 481 height 29
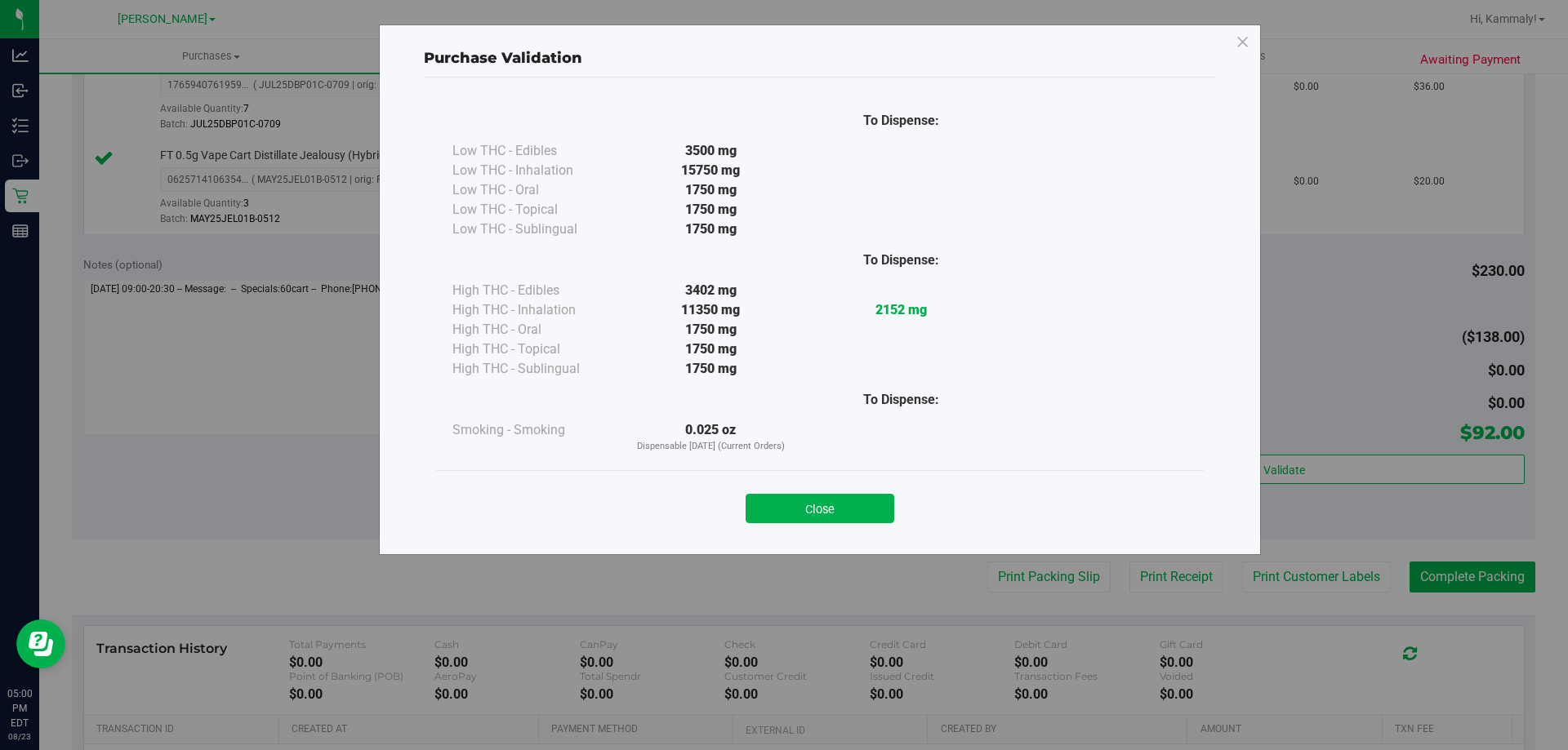
click at [806, 502] on button "Close" at bounding box center [820, 508] width 149 height 29
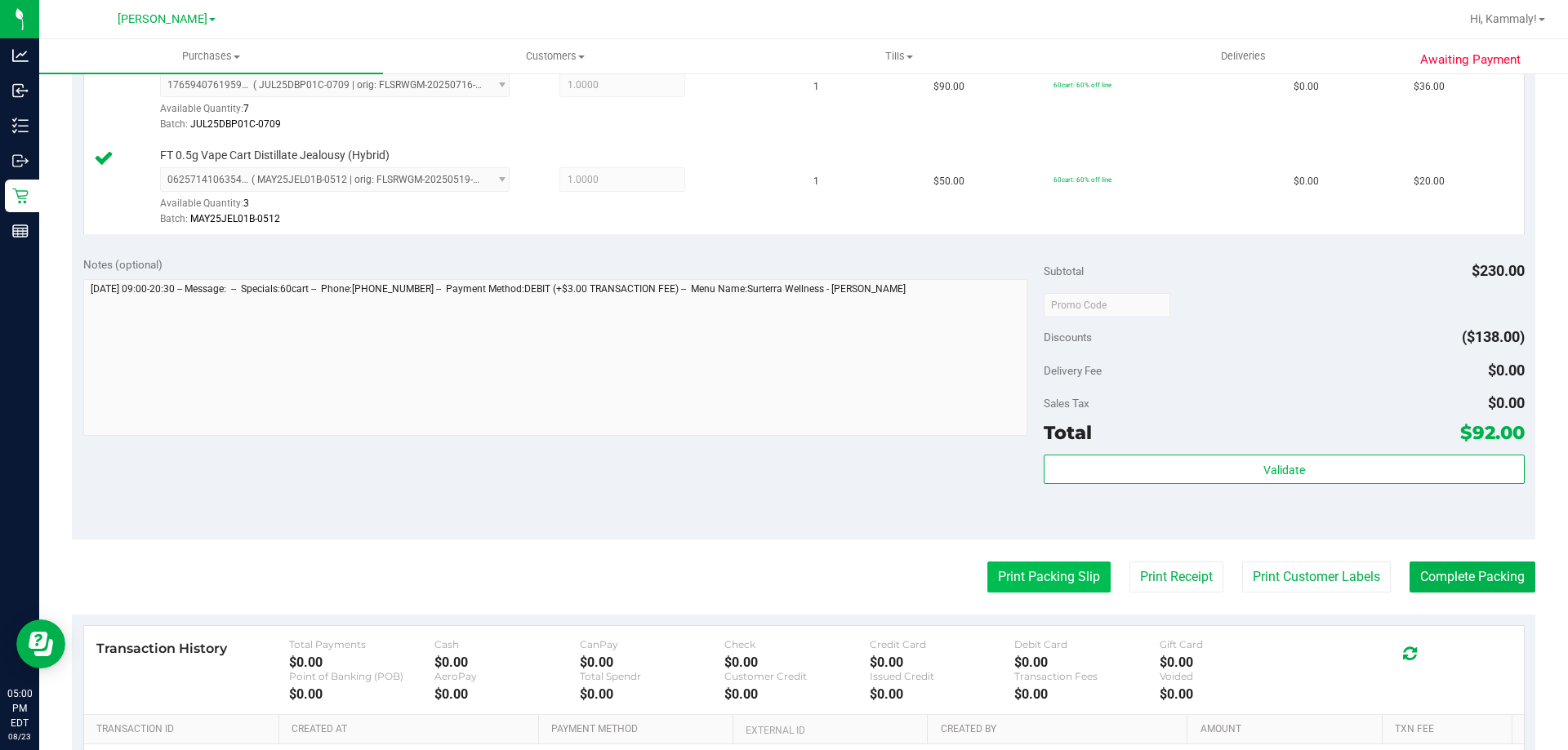
click at [1039, 563] on button "Print Packing Slip" at bounding box center [1049, 577] width 123 height 31
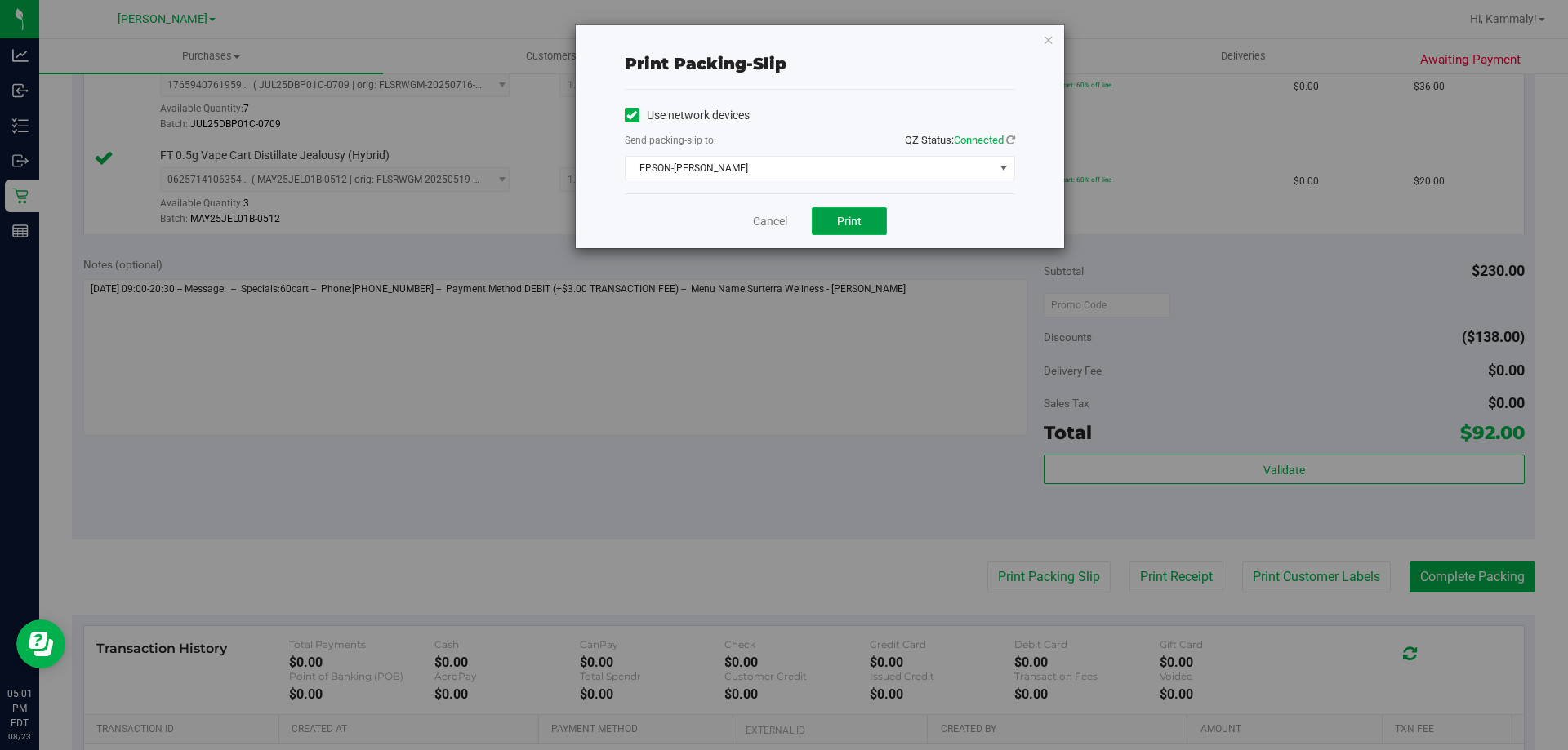
click at [853, 226] on span "Print" at bounding box center [850, 221] width 25 height 13
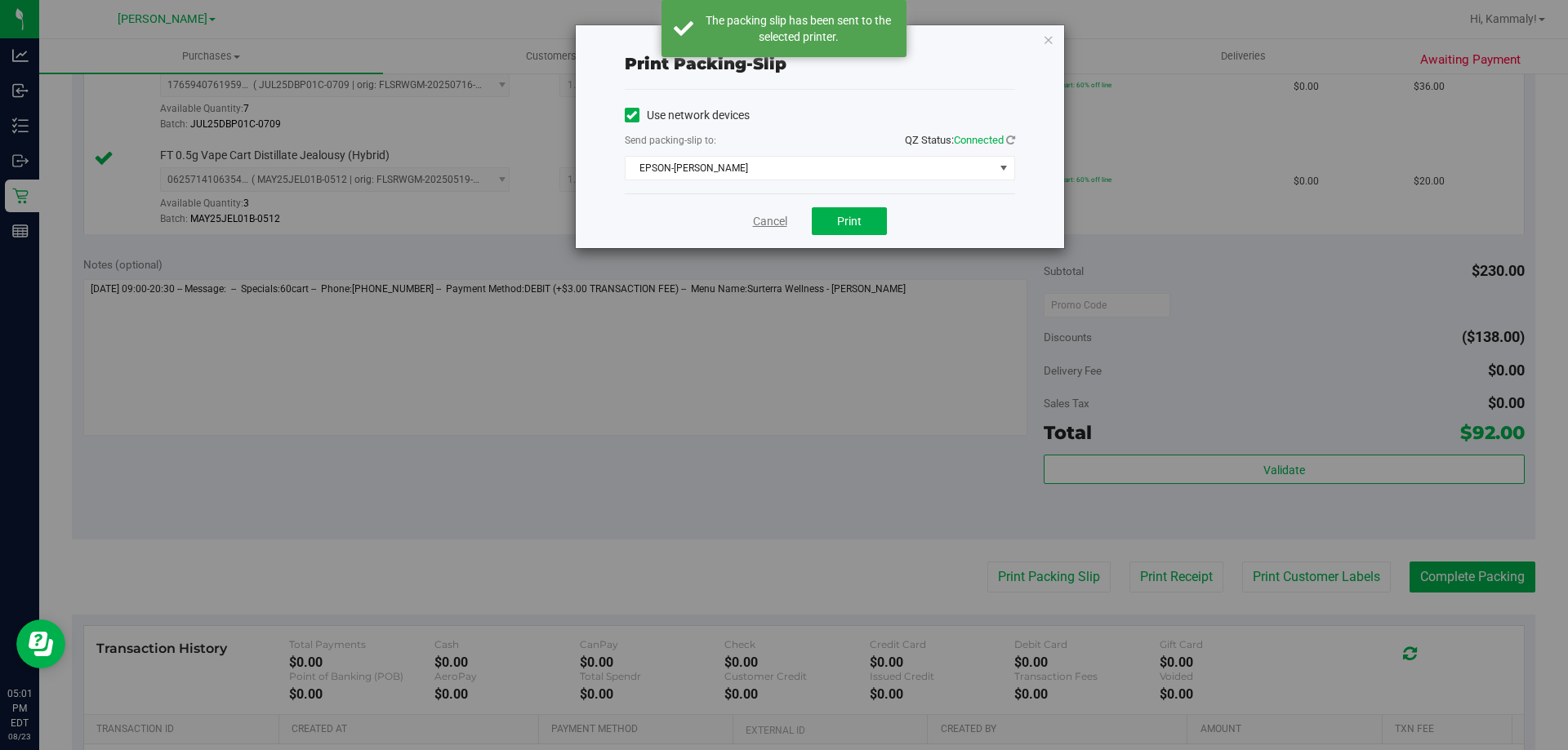
click at [763, 221] on link "Cancel" at bounding box center [770, 221] width 35 height 17
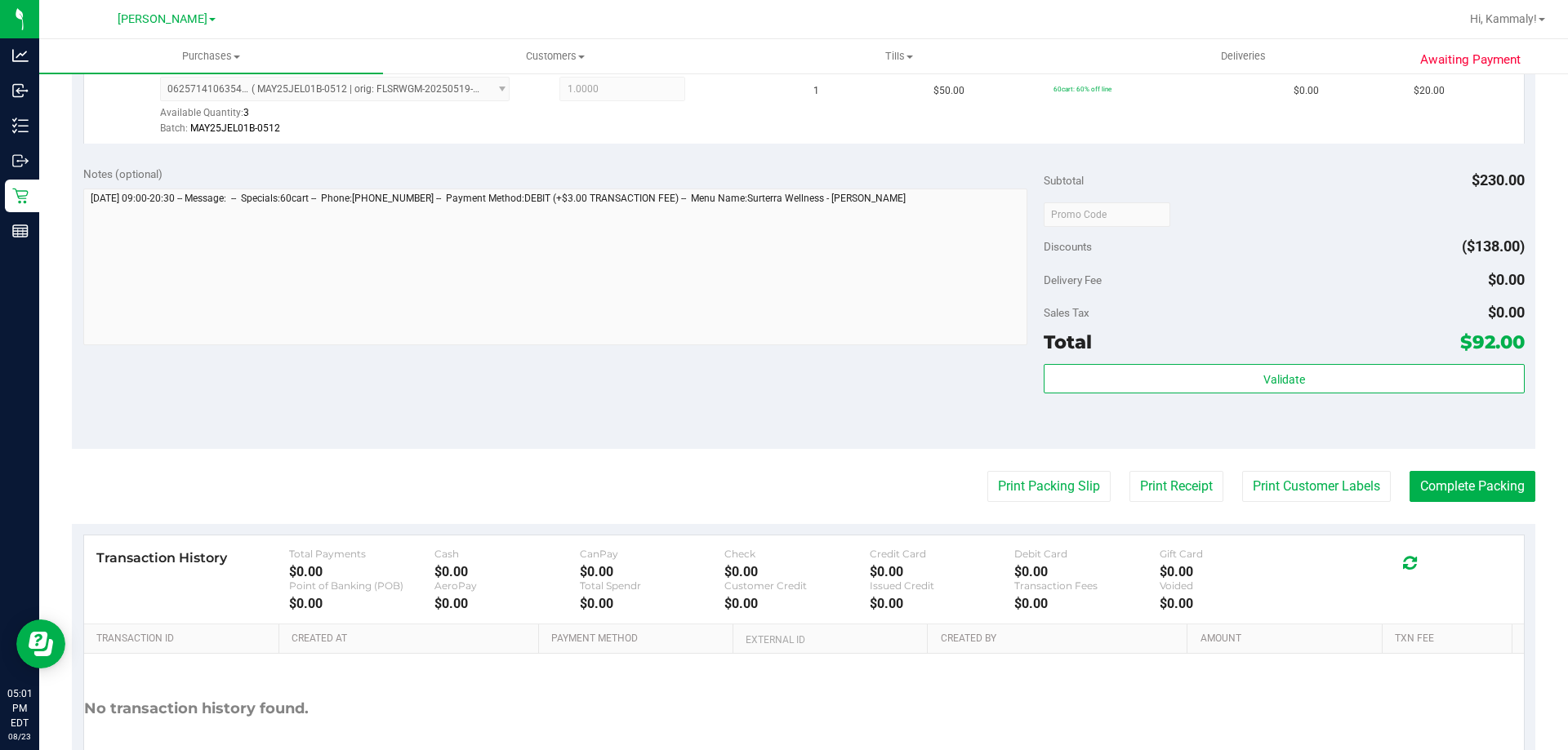
scroll to position [664, 0]
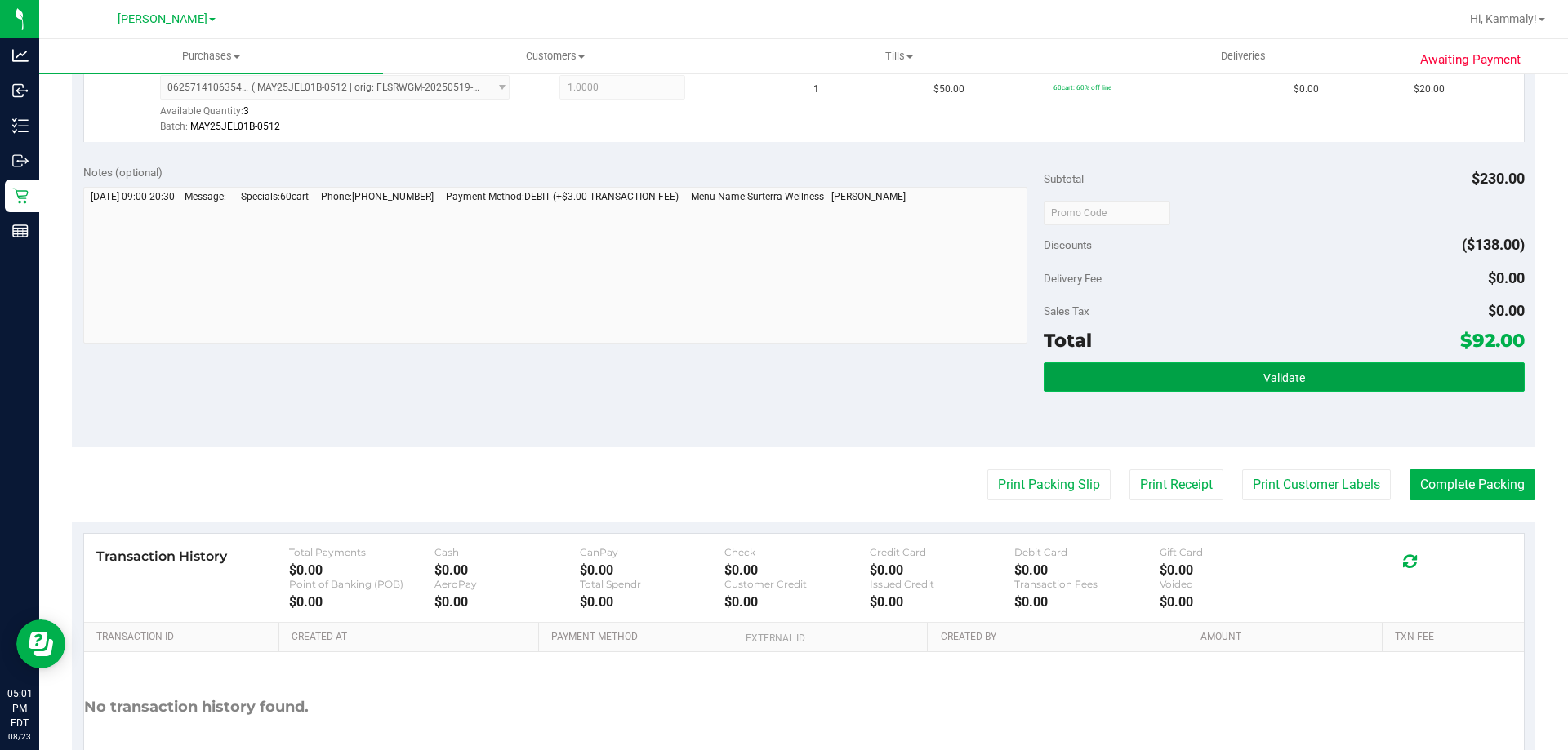
click at [1453, 365] on button "Validate" at bounding box center [1284, 377] width 481 height 29
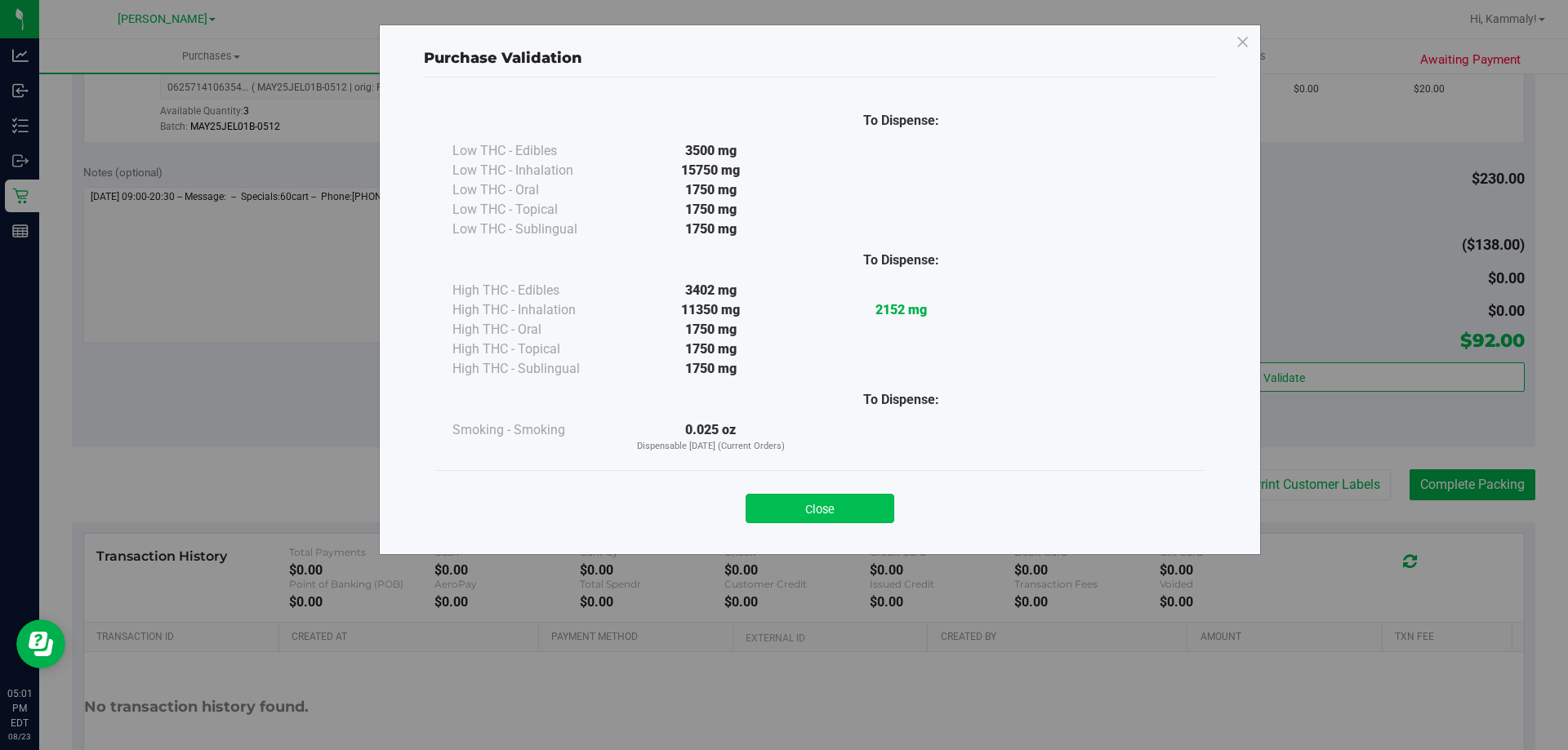
click at [864, 513] on button "Close" at bounding box center [820, 508] width 149 height 29
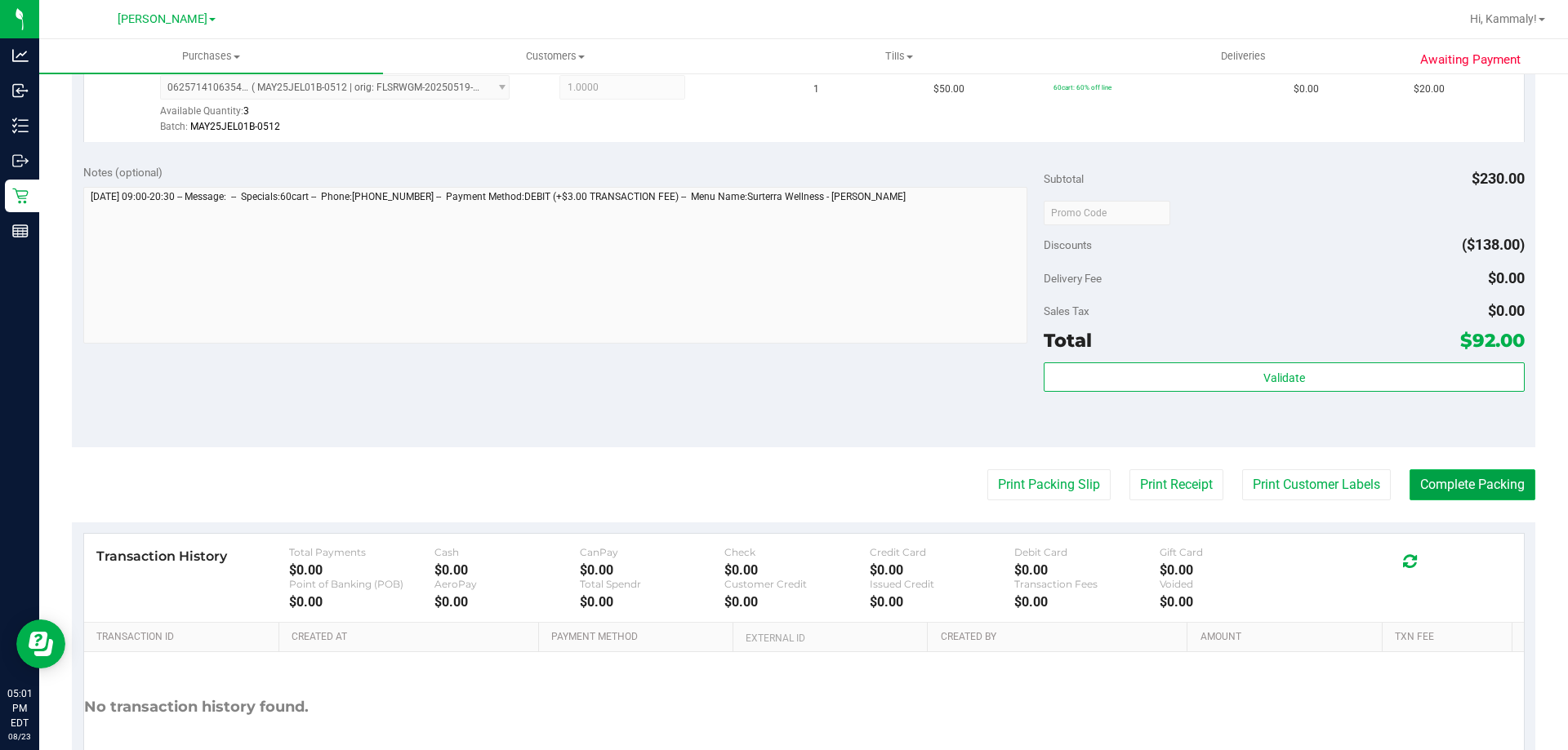
click at [1507, 480] on button "Complete Packing" at bounding box center [1473, 485] width 126 height 31
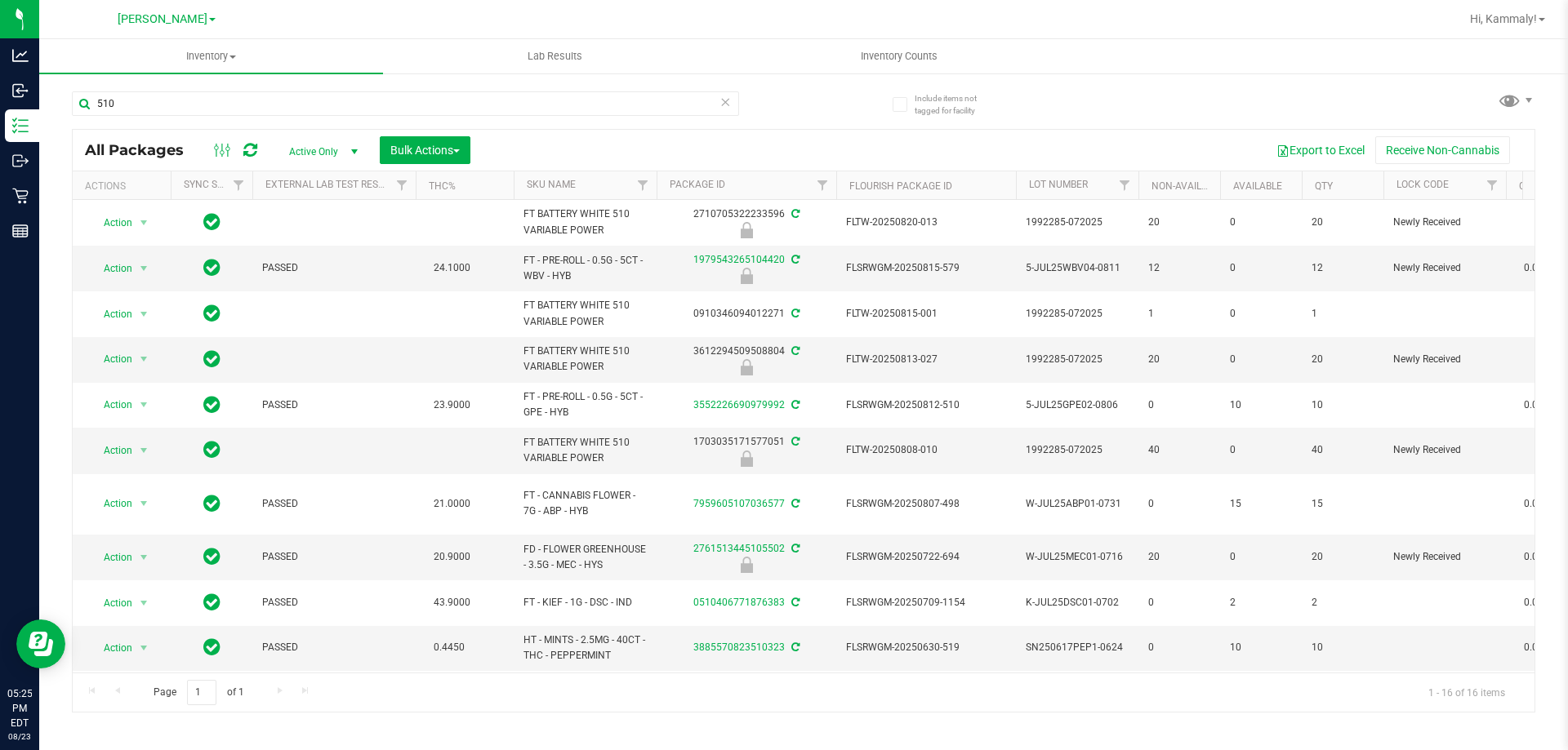
click at [725, 106] on icon at bounding box center [725, 101] width 12 height 20
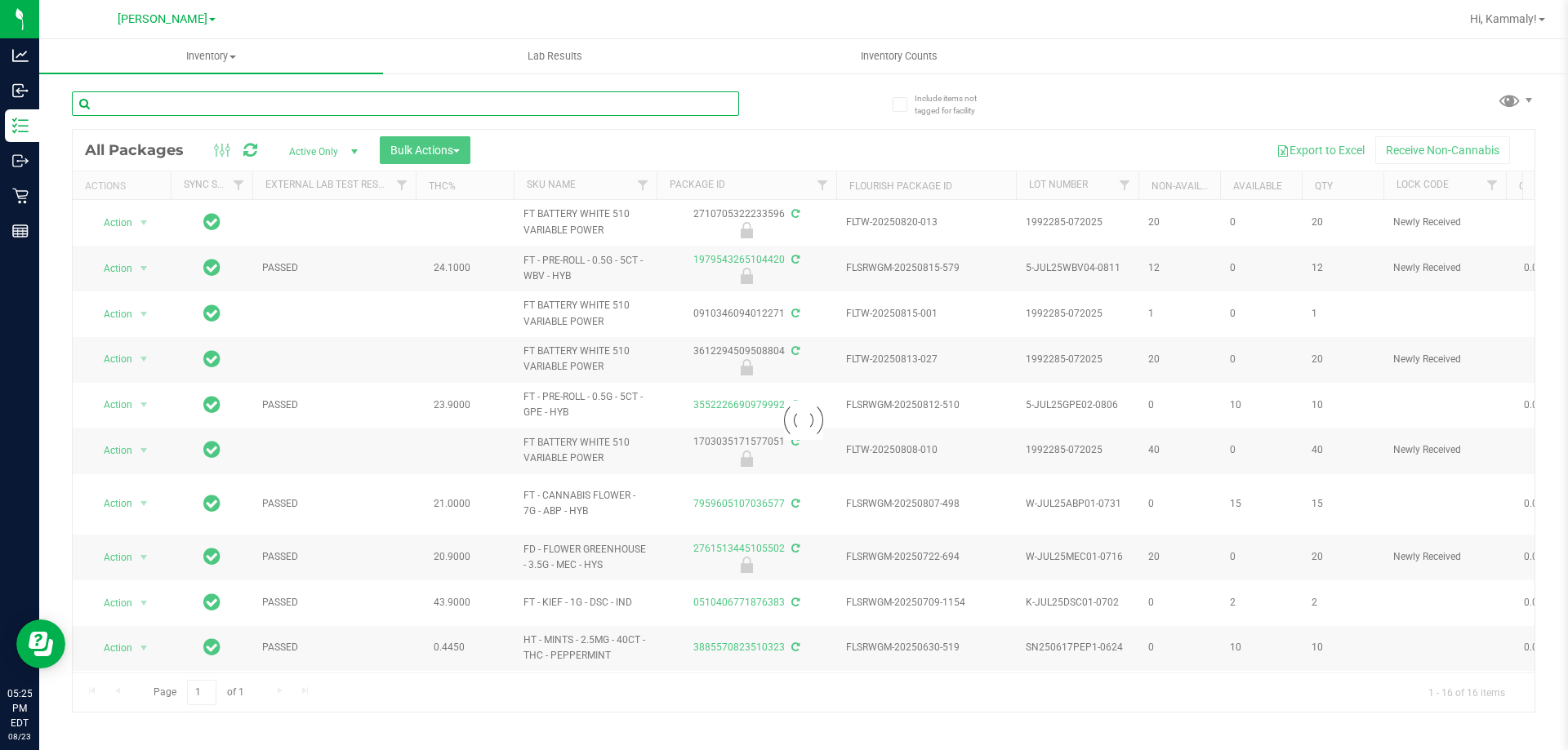
click at [242, 98] on input "text" at bounding box center [405, 104] width 668 height 25
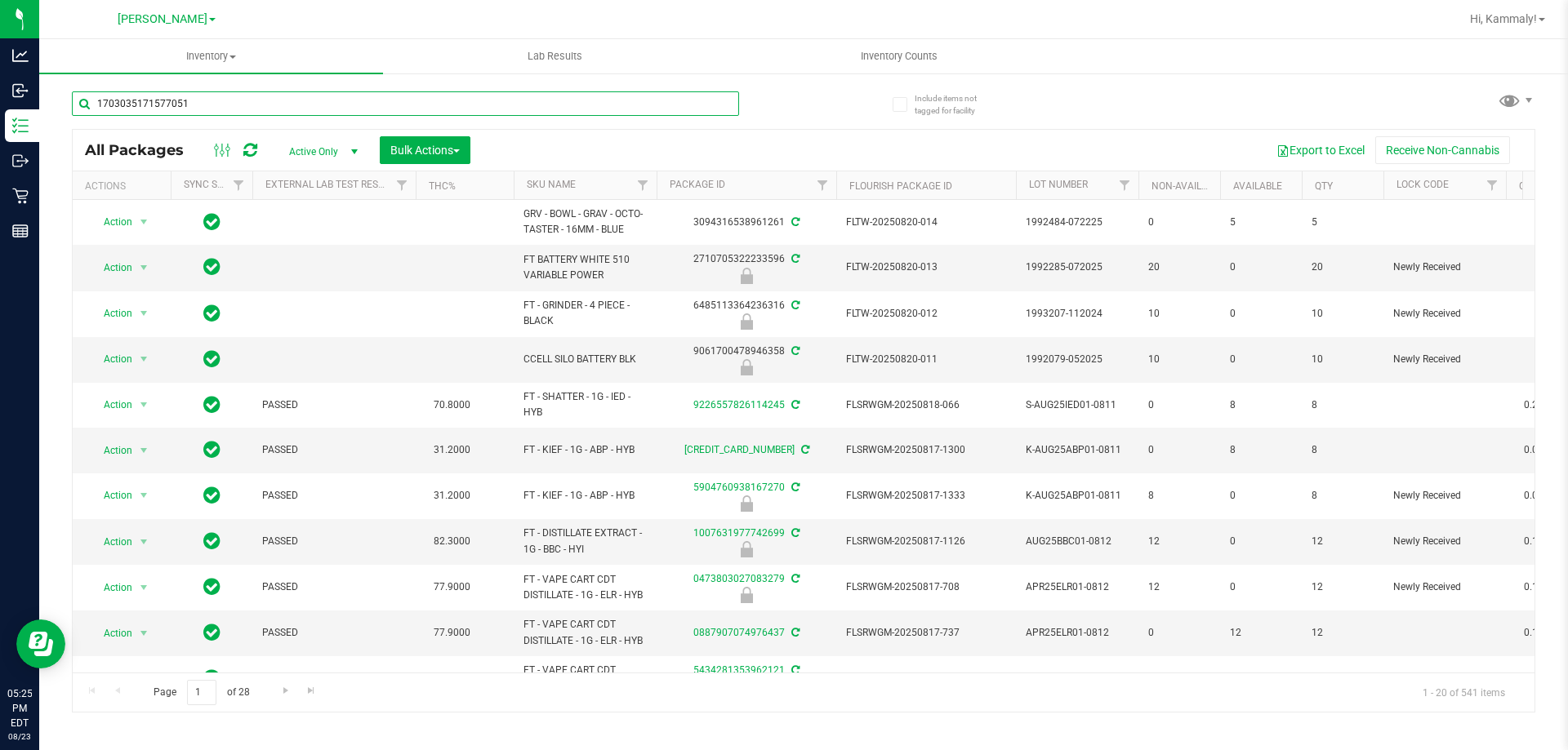
type input "1703035171577051"
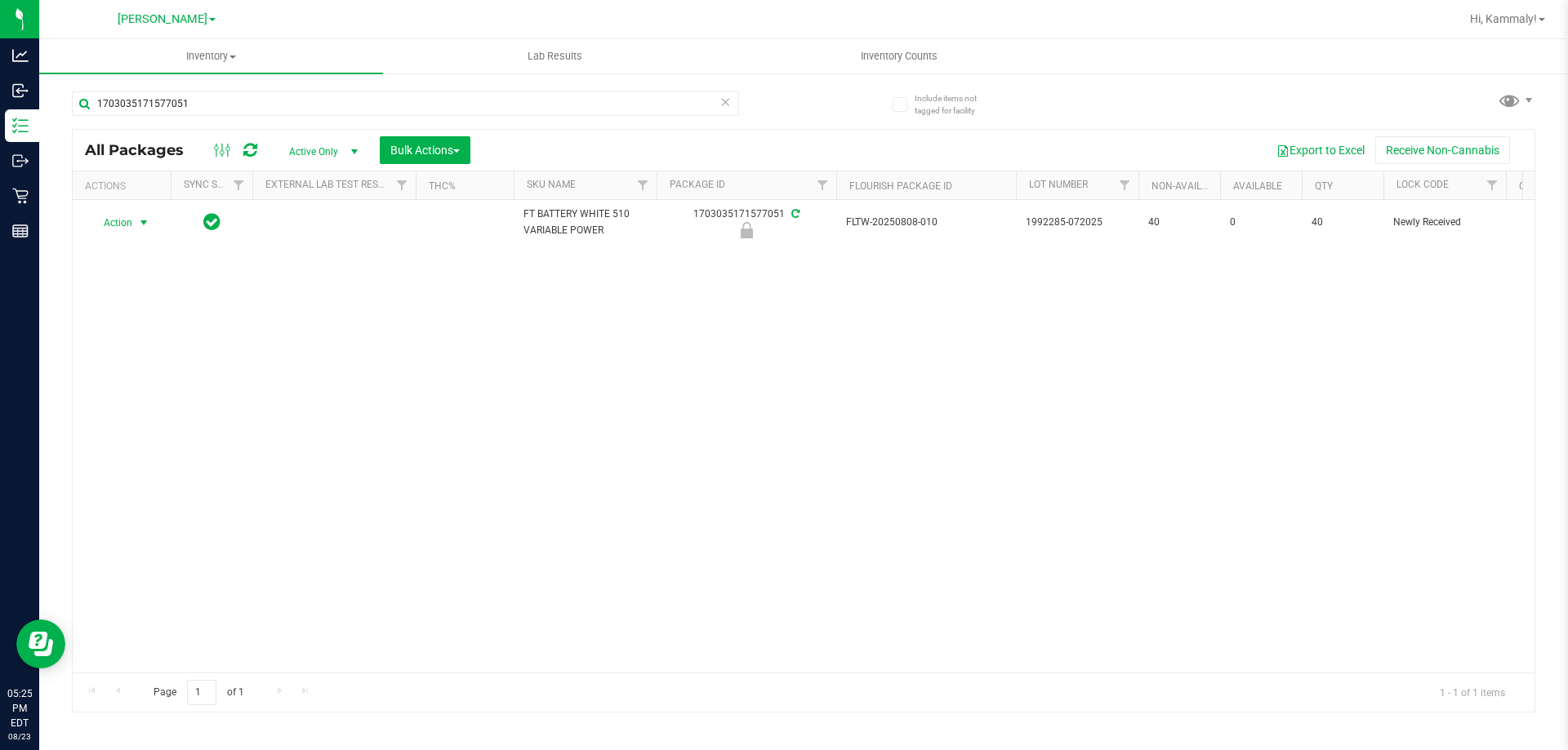
click at [122, 233] on span "Action" at bounding box center [111, 223] width 44 height 23
click at [112, 404] on li "Unlock package" at bounding box center [142, 417] width 105 height 25
click at [517, 108] on input "1703035171577051" at bounding box center [405, 104] width 668 height 25
type input "6433552719716076"
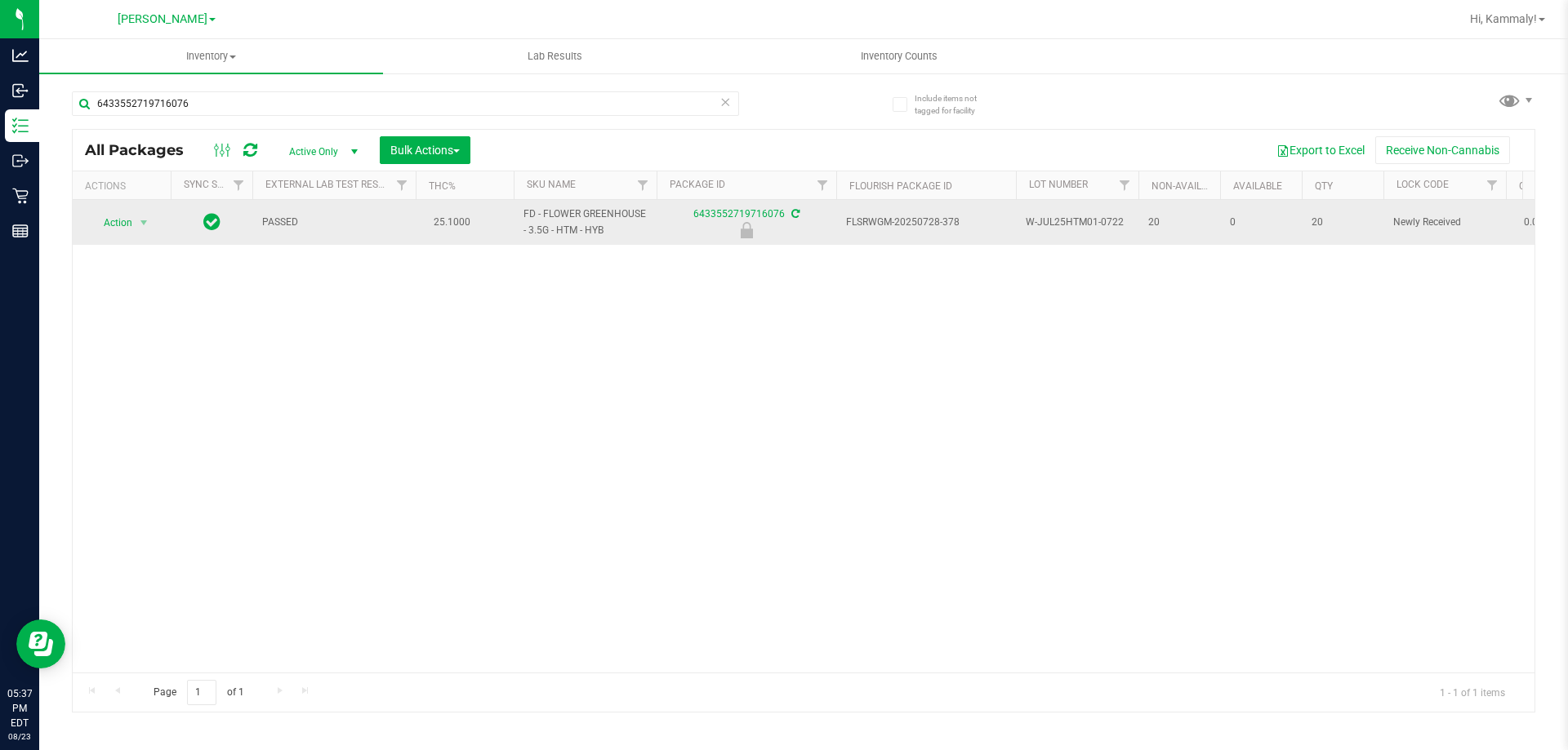
click at [114, 236] on td "Action Action Edit attributes Global inventory Locate package Package audit log…" at bounding box center [122, 223] width 98 height 45
click at [114, 228] on span "Action" at bounding box center [111, 223] width 44 height 23
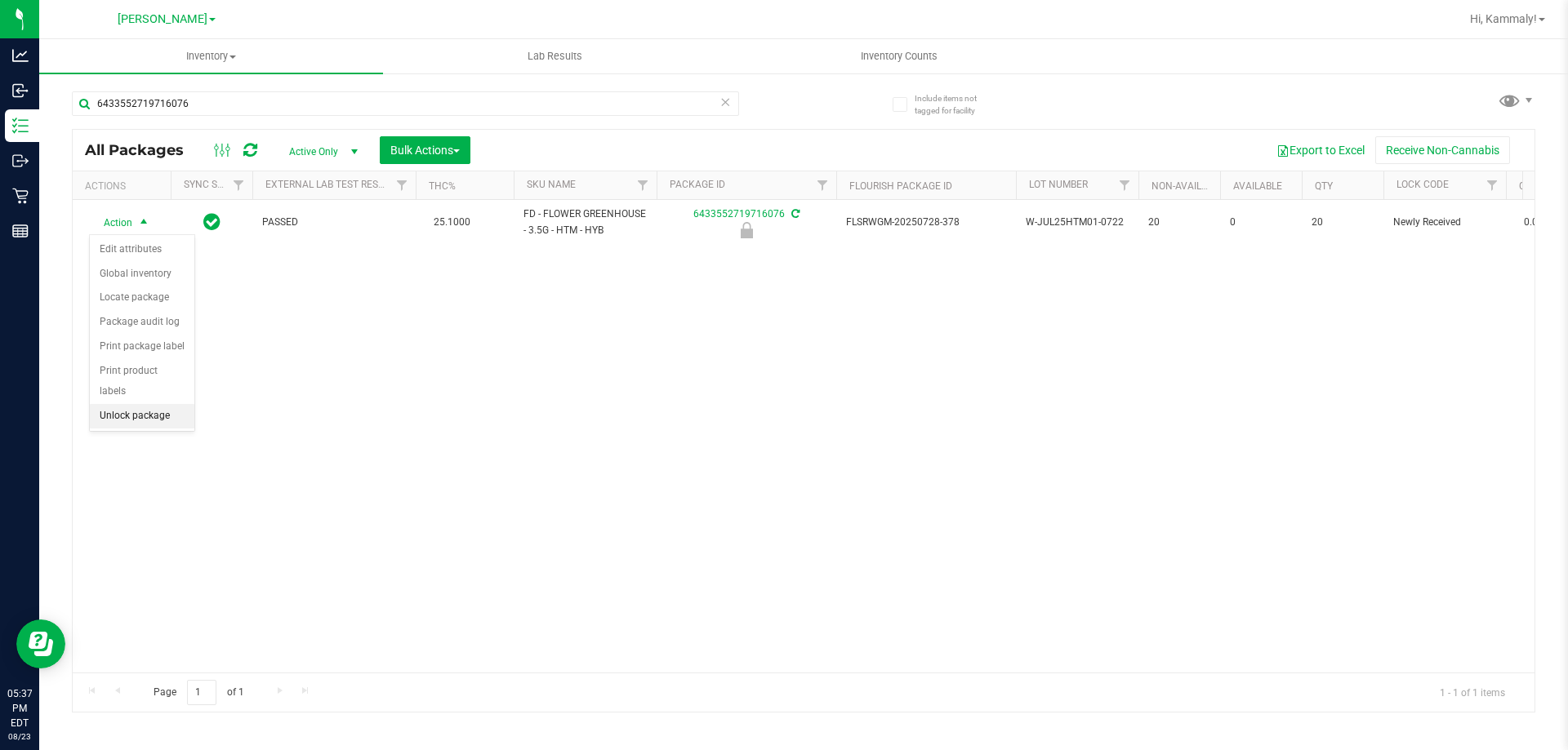
click at [148, 404] on li "Unlock package" at bounding box center [142, 417] width 105 height 25
